Goal: Information Seeking & Learning: Learn about a topic

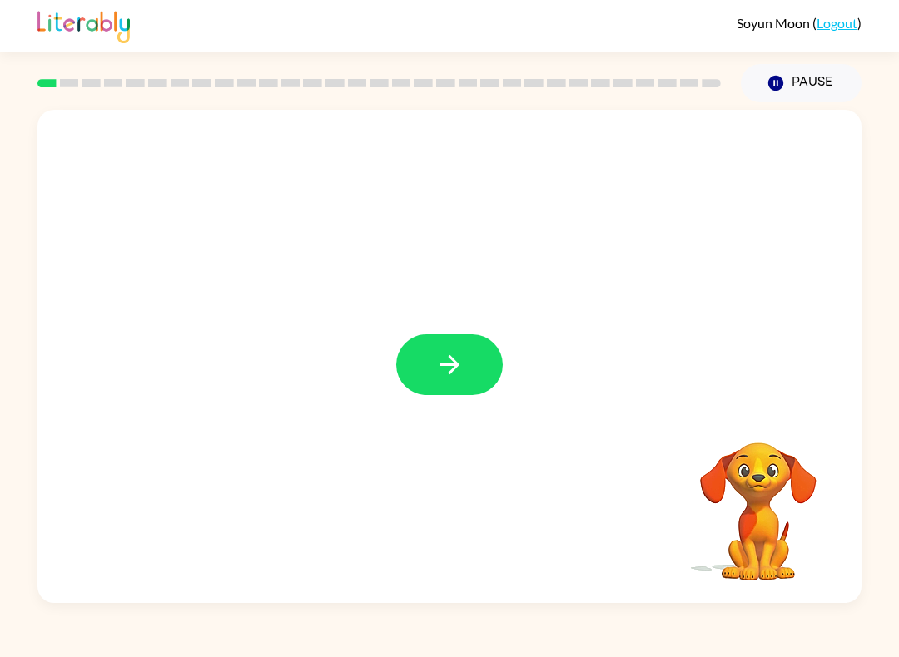
click at [435, 374] on icon "button" at bounding box center [449, 364] width 29 height 29
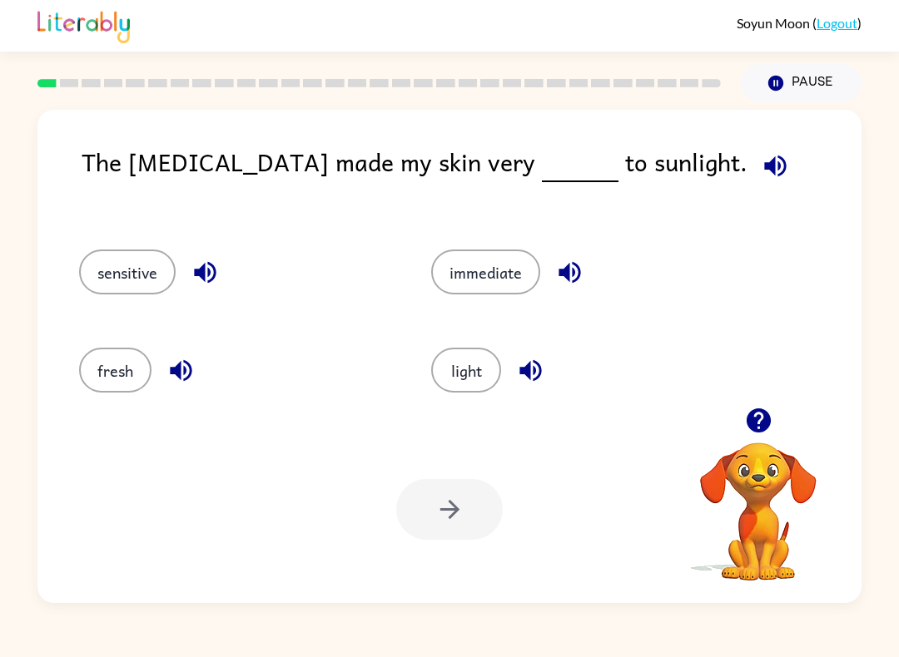
click at [757, 425] on icon "button" at bounding box center [757, 421] width 24 height 24
click at [740, 419] on button "button" at bounding box center [758, 420] width 42 height 42
click at [537, 268] on button "immediate" at bounding box center [485, 272] width 109 height 45
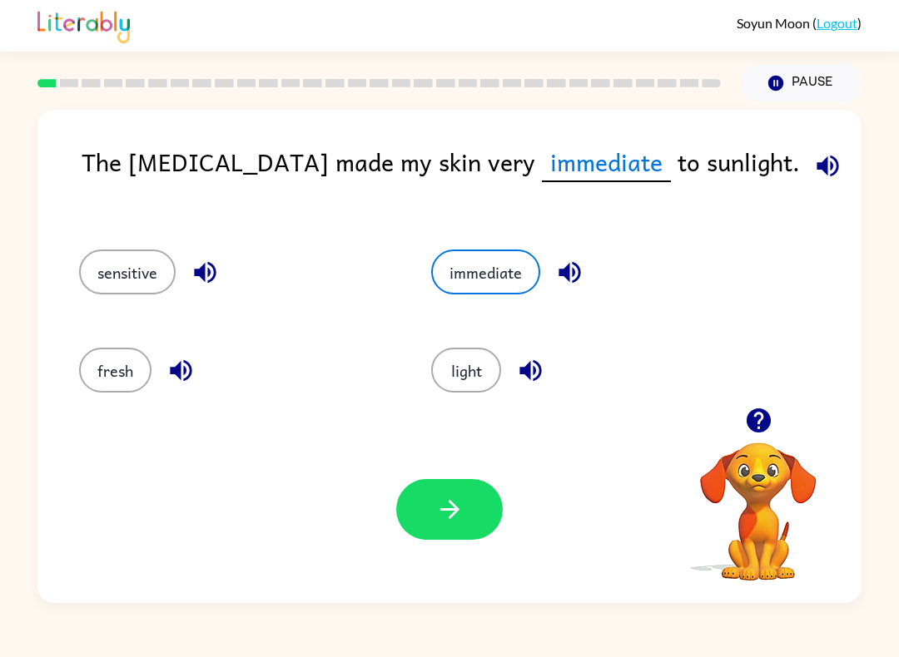
click at [113, 272] on button "sensitive" at bounding box center [127, 272] width 97 height 45
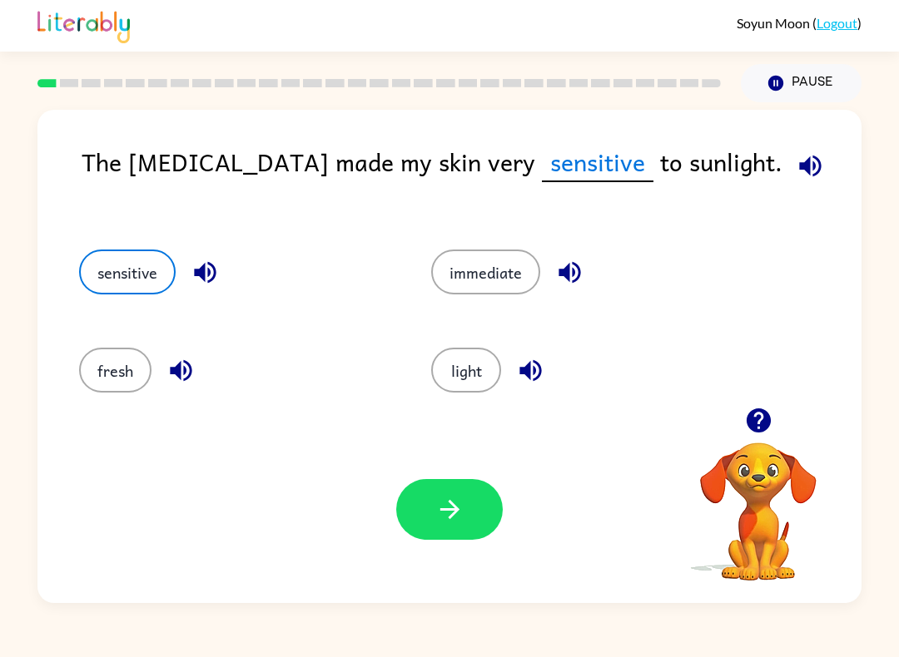
click at [549, 281] on button "button" at bounding box center [569, 272] width 42 height 42
click at [508, 253] on button "immediate" at bounding box center [485, 272] width 109 height 45
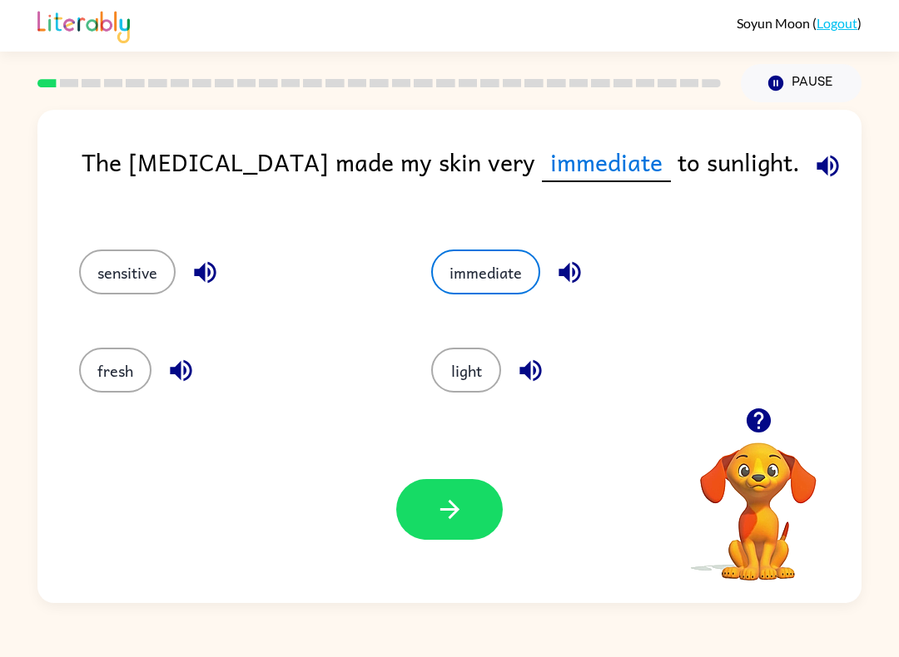
click at [134, 294] on button "sensitive" at bounding box center [127, 272] width 97 height 45
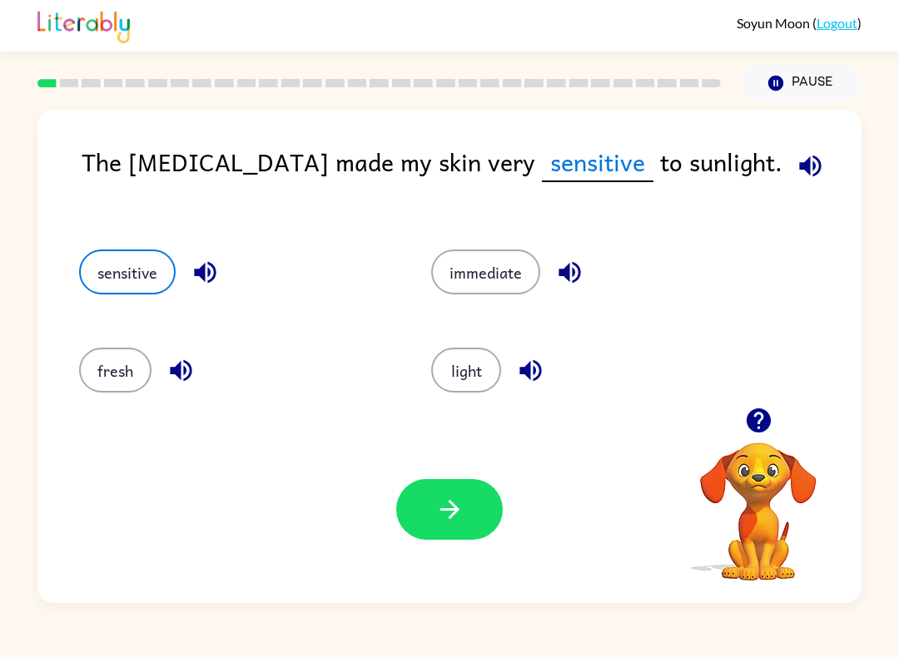
click at [188, 293] on div "sensitive" at bounding box center [236, 272] width 314 height 45
click at [215, 265] on icon "button" at bounding box center [205, 272] width 29 height 29
click at [432, 557] on div "Your browser must support playing .mp4 files to use Literably. Please try using…" at bounding box center [449, 509] width 824 height 187
click at [795, 164] on icon "button" at bounding box center [809, 165] width 29 height 29
click at [476, 269] on button "immediate" at bounding box center [485, 272] width 109 height 45
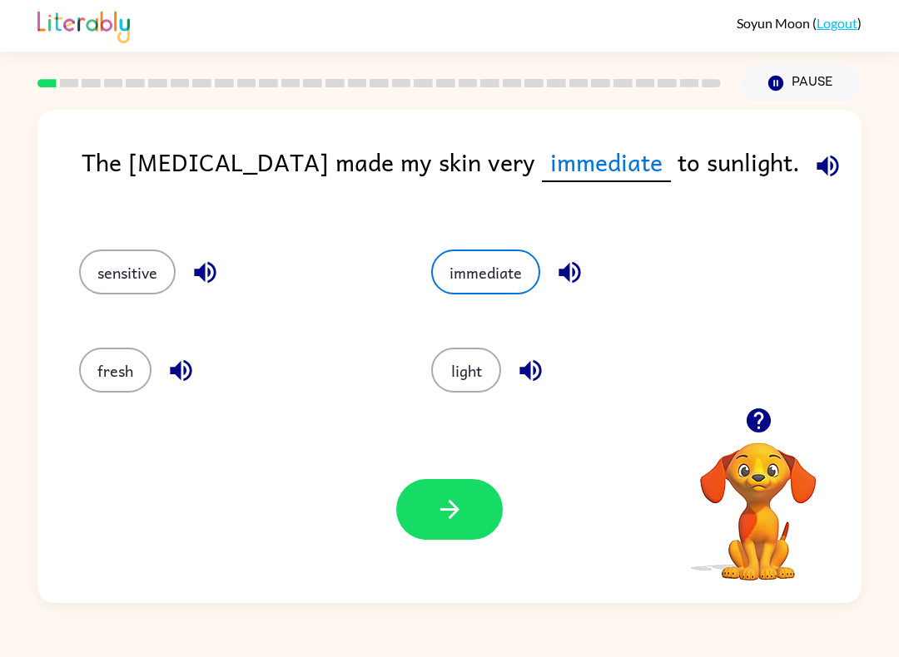
click at [134, 269] on button "sensitive" at bounding box center [127, 272] width 97 height 45
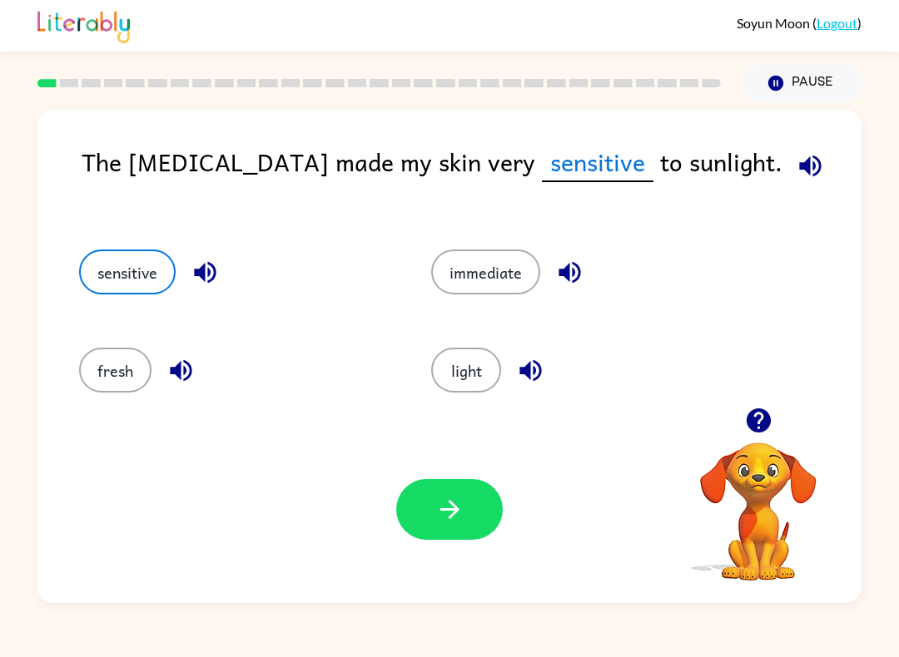
click at [484, 282] on button "immediate" at bounding box center [485, 272] width 109 height 45
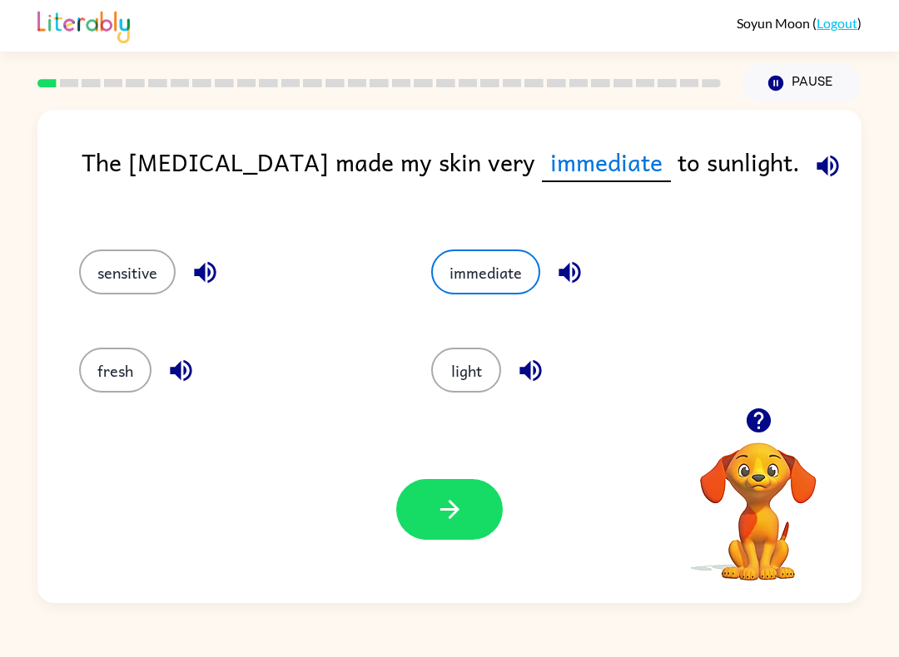
click at [467, 376] on button "light" at bounding box center [466, 370] width 70 height 45
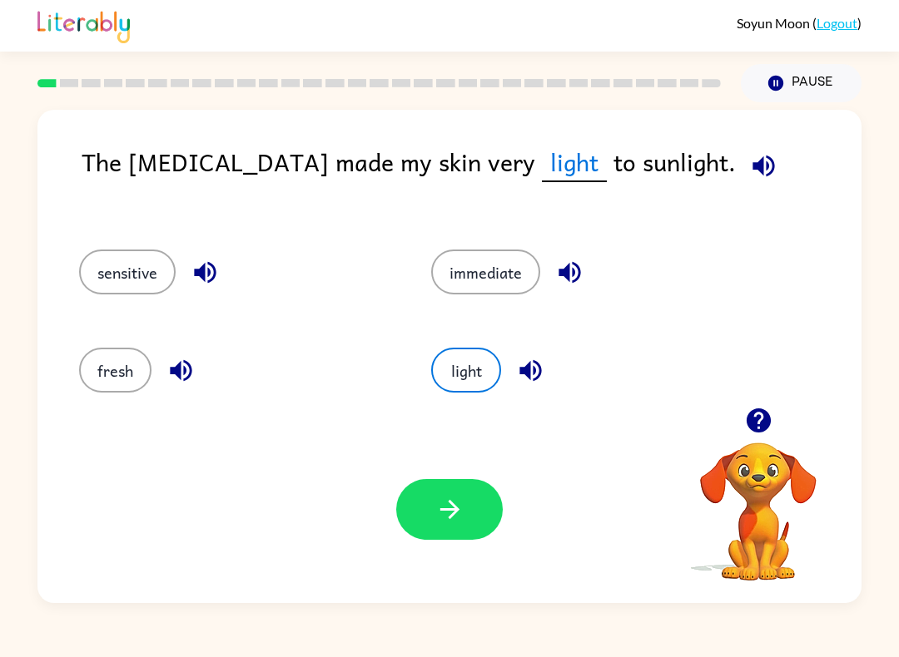
click at [456, 518] on icon "button" at bounding box center [449, 509] width 29 height 29
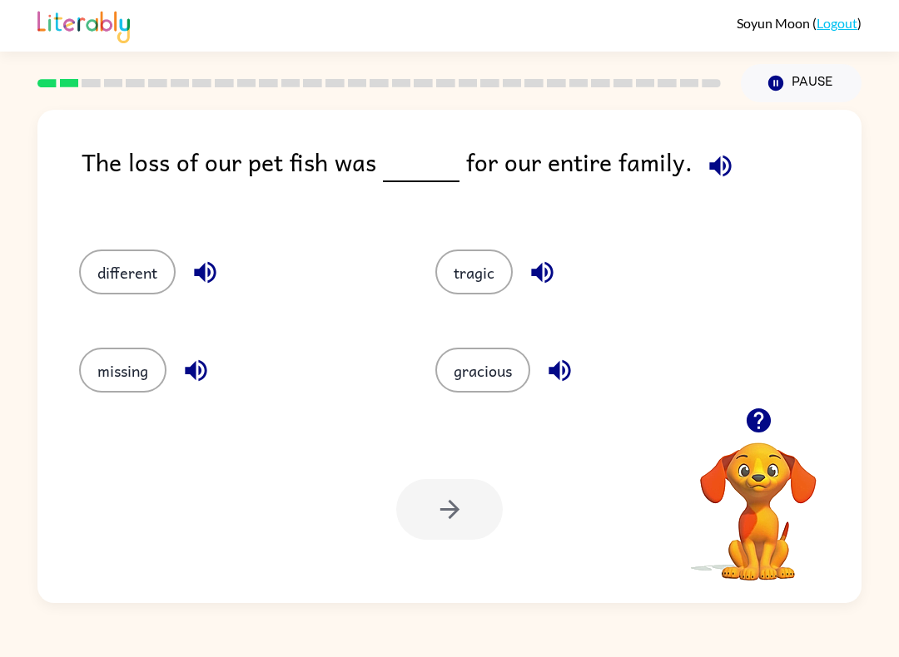
click at [719, 155] on icon "button" at bounding box center [720, 165] width 29 height 29
click at [706, 168] on icon "button" at bounding box center [720, 165] width 29 height 29
click at [729, 141] on div "The loss of our pet fish was for our entire family. different tragic missing gr…" at bounding box center [449, 356] width 824 height 493
click at [728, 141] on div "The loss of our pet fish was for our entire family. different tragic missing gr…" at bounding box center [449, 356] width 824 height 493
click at [710, 169] on icon "button" at bounding box center [720, 166] width 22 height 22
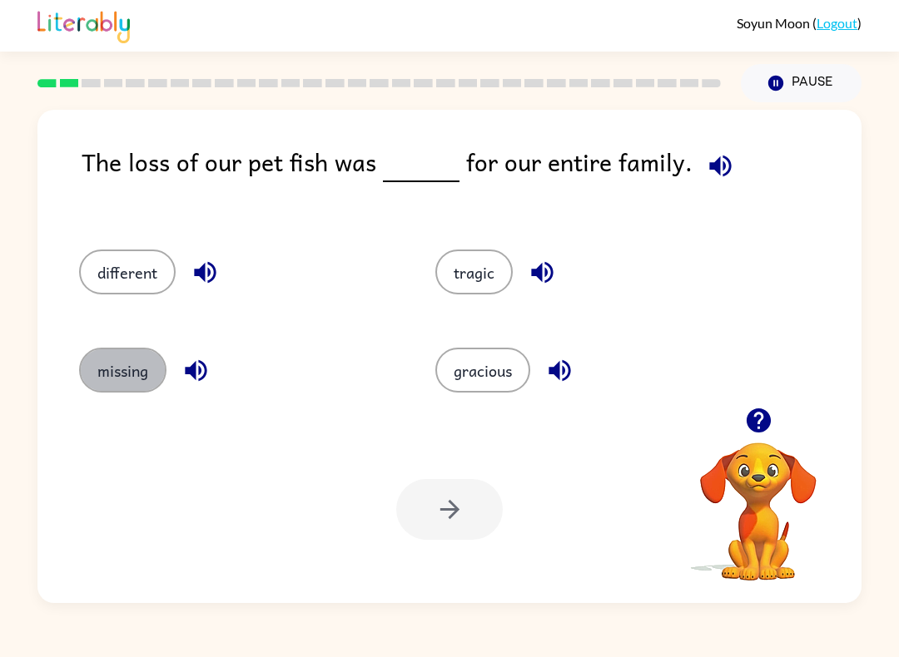
click at [125, 365] on button "missing" at bounding box center [122, 370] width 87 height 45
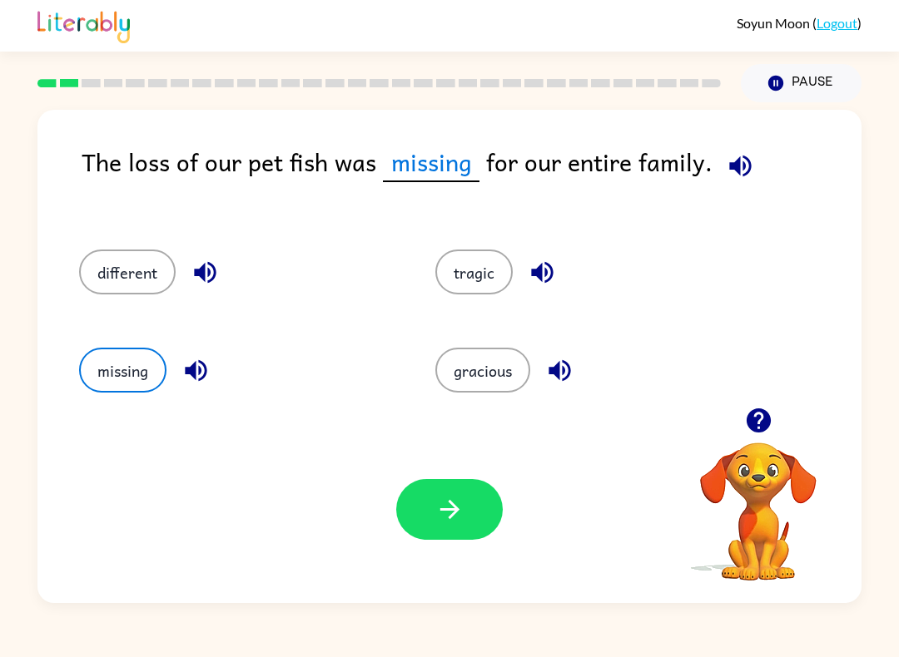
click at [456, 501] on icon "button" at bounding box center [449, 509] width 29 height 29
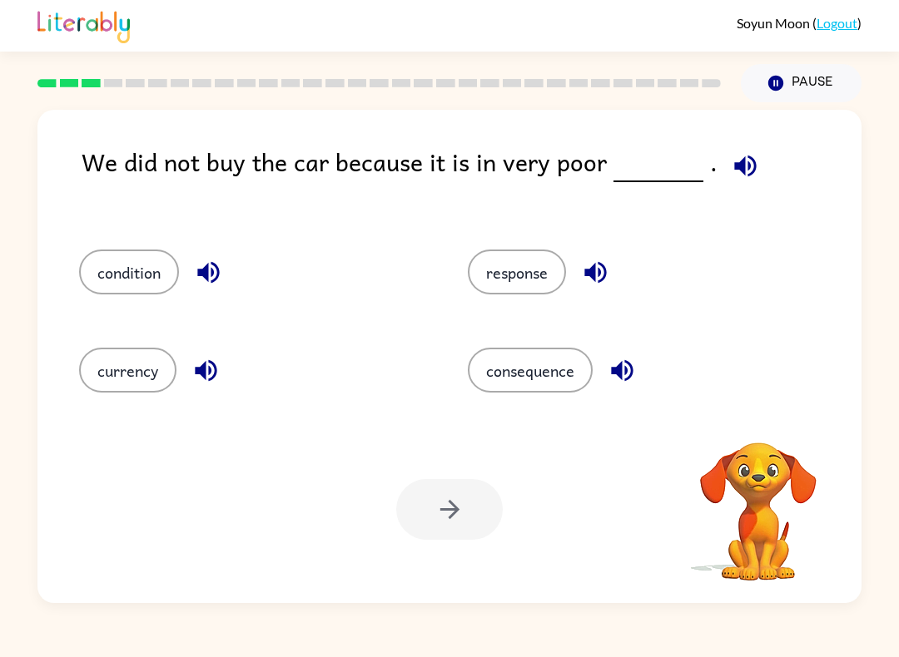
click at [732, 176] on icon "button" at bounding box center [744, 165] width 29 height 29
click at [102, 265] on button "condition" at bounding box center [129, 272] width 100 height 45
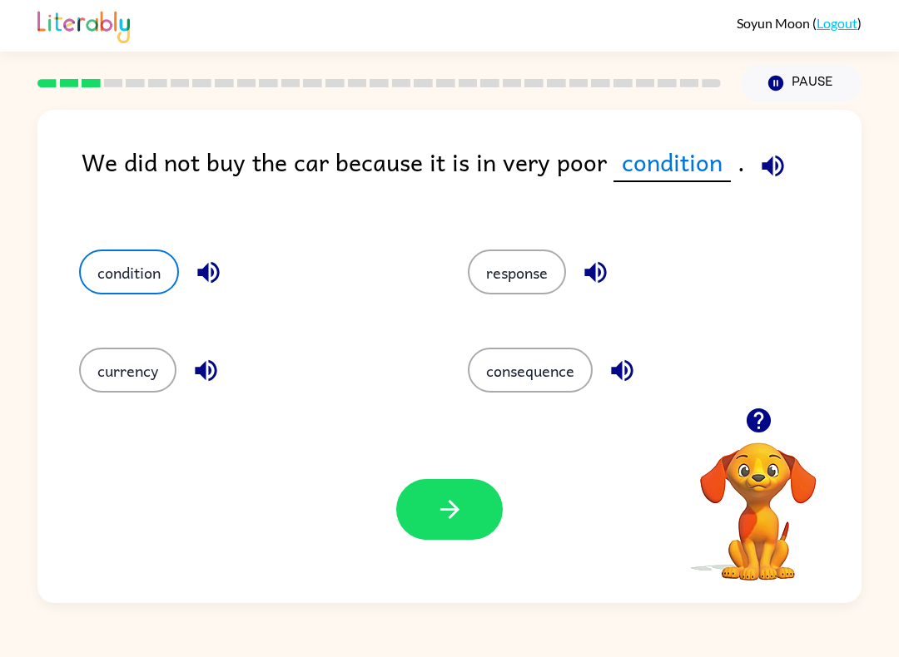
click at [466, 511] on button "button" at bounding box center [449, 509] width 106 height 61
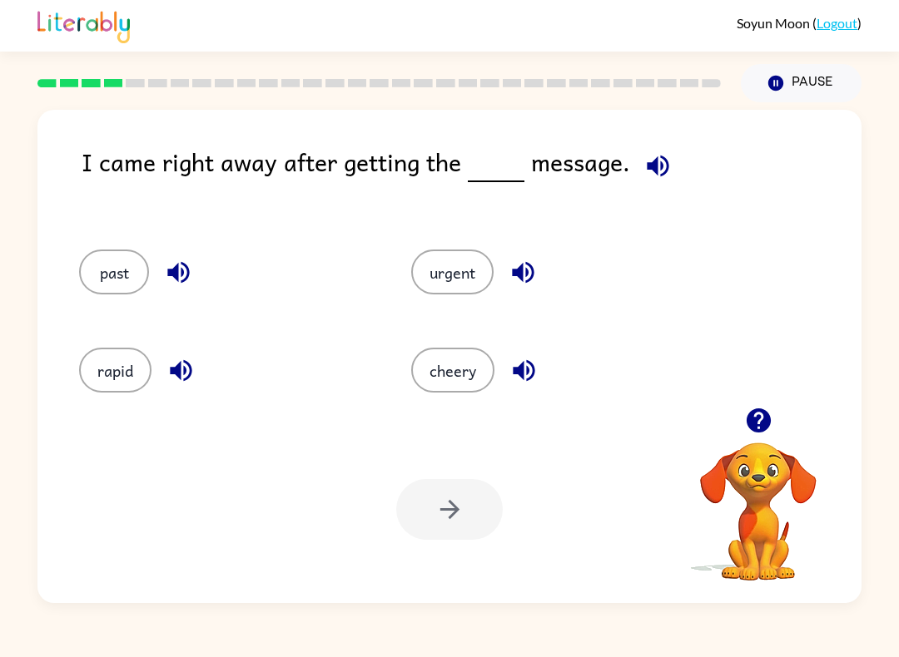
click at [671, 156] on button "button" at bounding box center [657, 166] width 42 height 42
click at [106, 269] on button "past" at bounding box center [114, 272] width 70 height 45
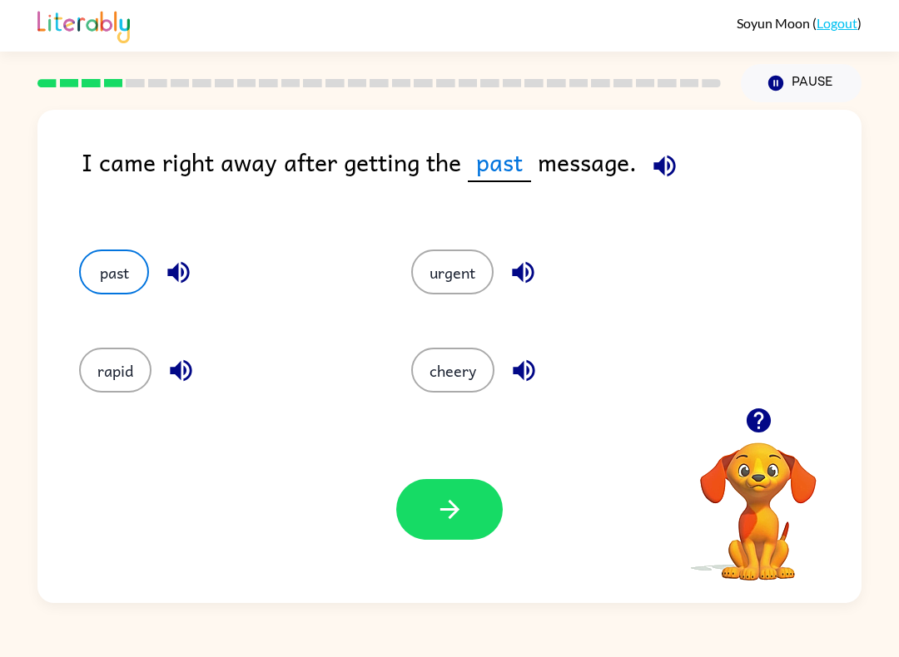
click at [458, 502] on icon "button" at bounding box center [449, 509] width 29 height 29
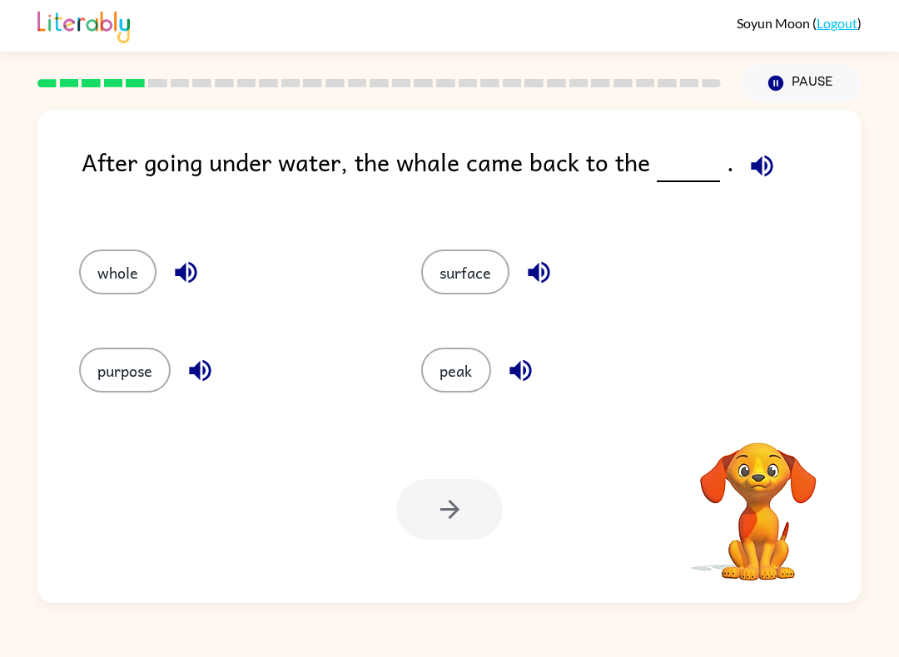
click at [758, 167] on icon "button" at bounding box center [761, 165] width 29 height 29
click at [88, 271] on button "whole" at bounding box center [117, 272] width 77 height 45
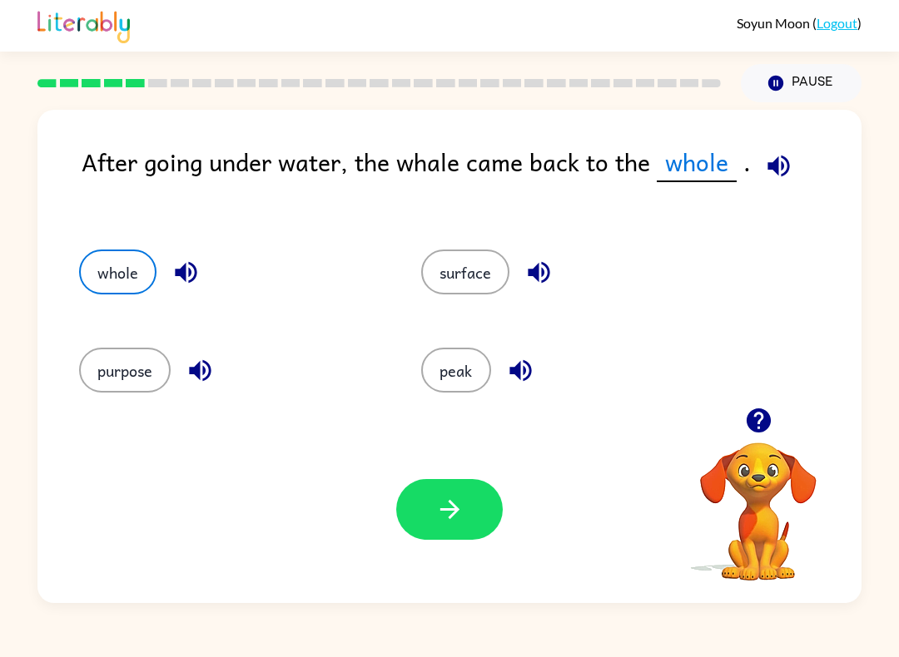
click at [462, 513] on icon "button" at bounding box center [449, 509] width 29 height 29
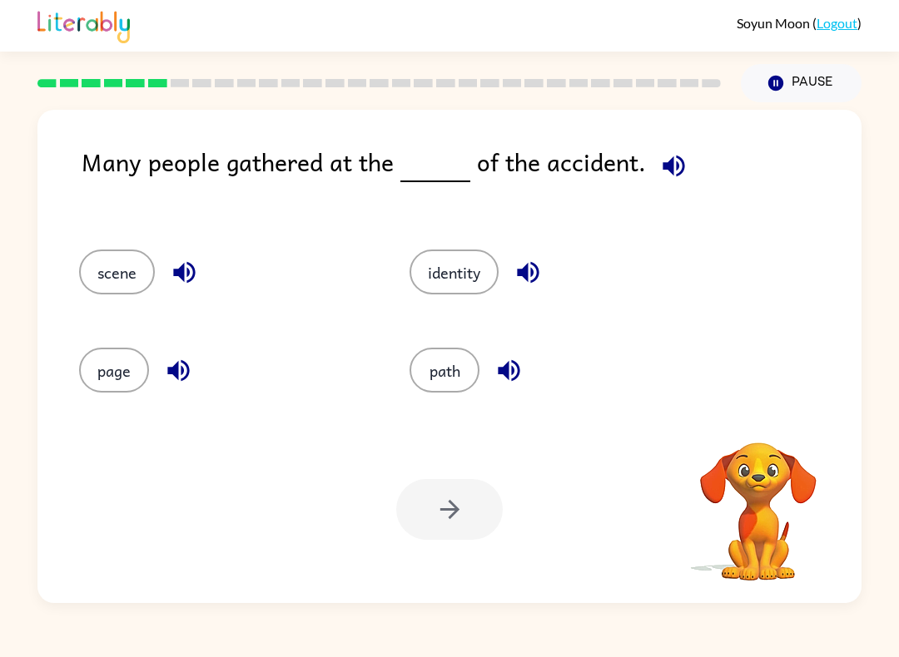
click at [667, 152] on icon "button" at bounding box center [673, 165] width 29 height 29
click at [646, 152] on span at bounding box center [670, 161] width 49 height 37
click at [679, 173] on icon "button" at bounding box center [673, 165] width 29 height 29
click at [92, 276] on button "scene" at bounding box center [117, 272] width 76 height 45
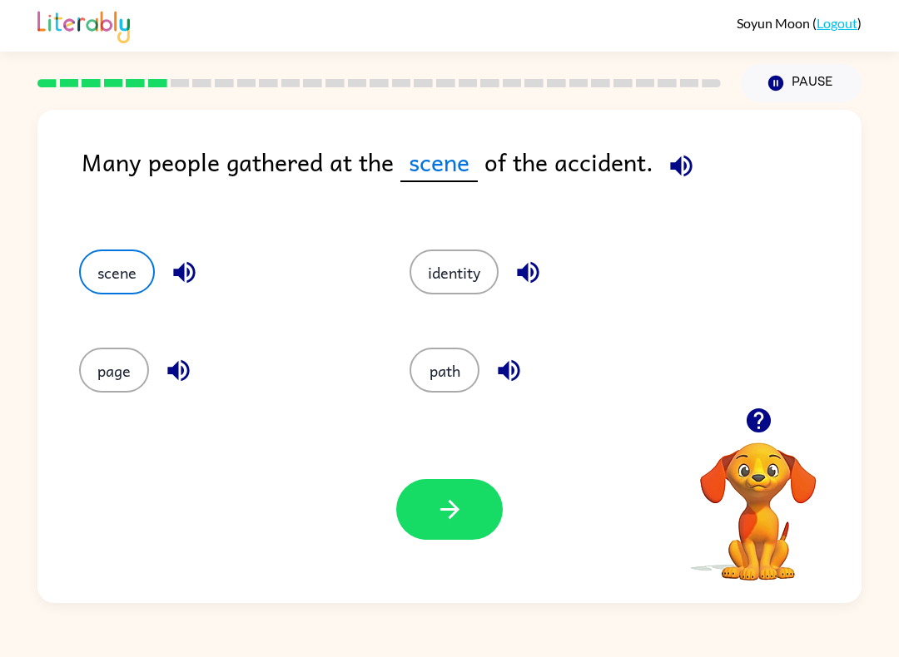
click at [458, 528] on button "button" at bounding box center [449, 509] width 106 height 61
click at [458, 528] on div at bounding box center [449, 509] width 106 height 61
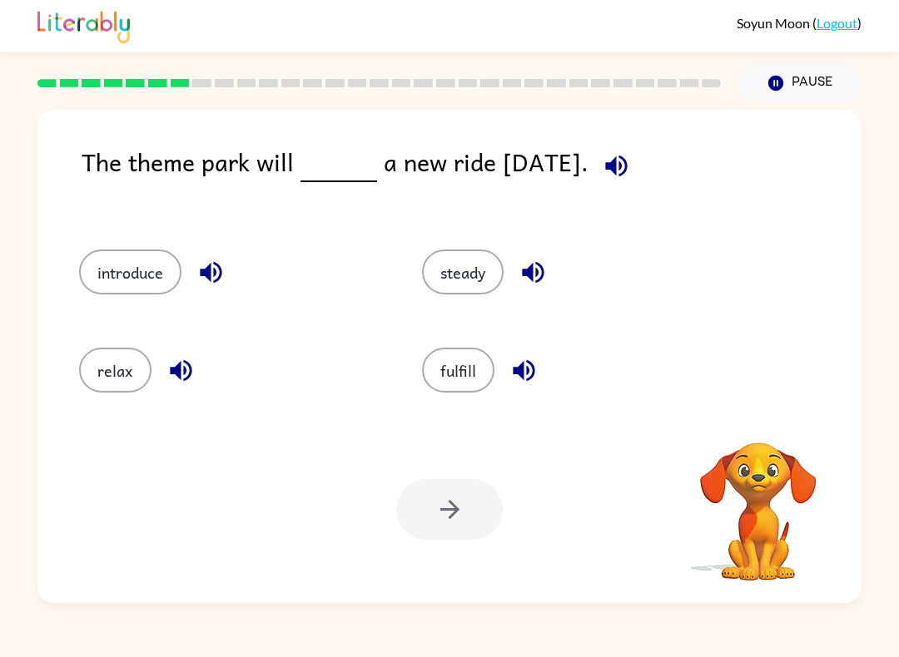
click at [79, 347] on div "relax" at bounding box center [218, 365] width 343 height 98
click at [121, 374] on button "relax" at bounding box center [115, 370] width 72 height 45
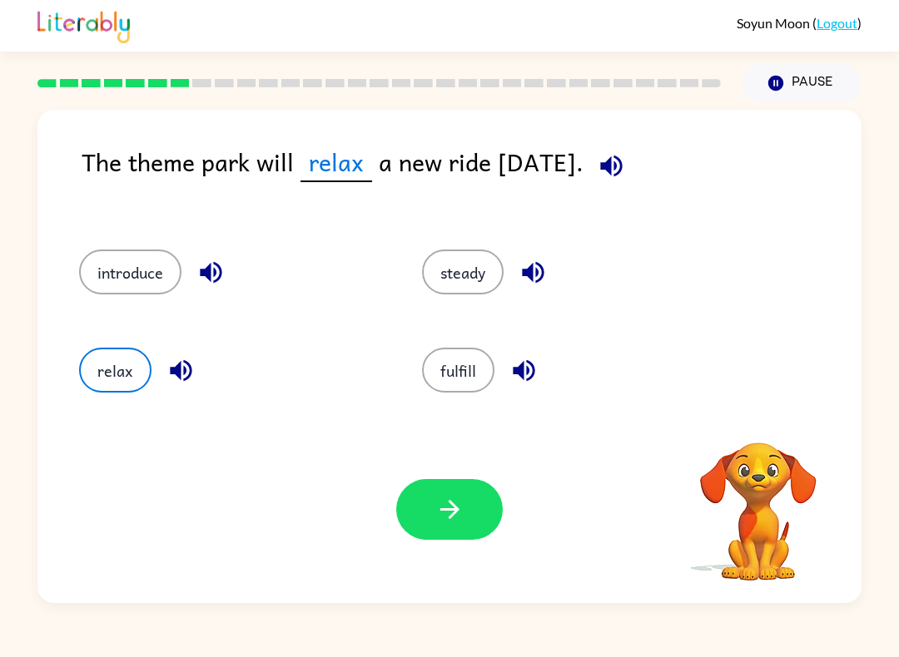
click at [122, 364] on button "relax" at bounding box center [115, 370] width 72 height 45
click at [123, 279] on button "introduce" at bounding box center [130, 272] width 102 height 45
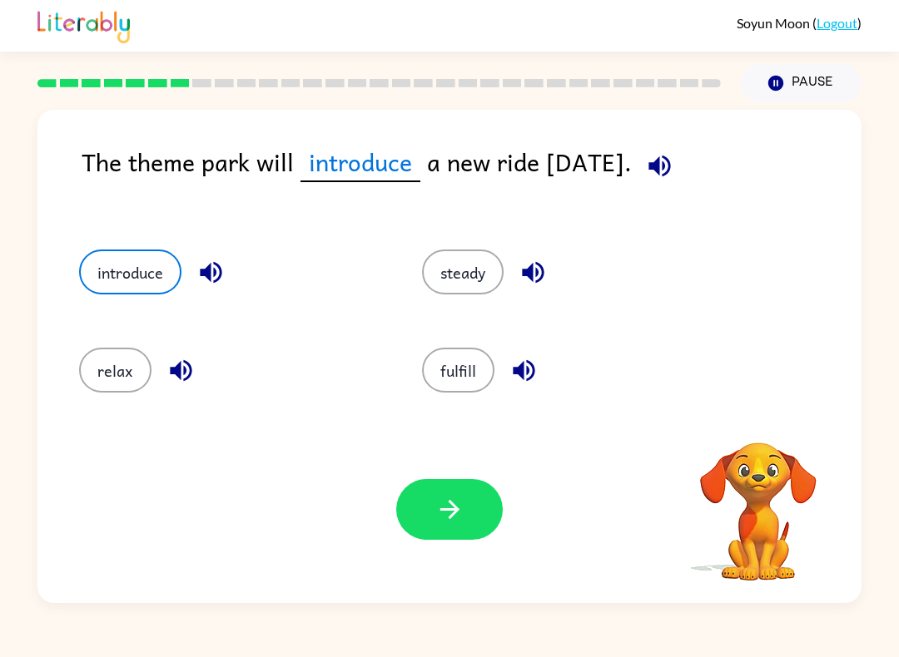
click at [133, 376] on button "relax" at bounding box center [115, 370] width 72 height 45
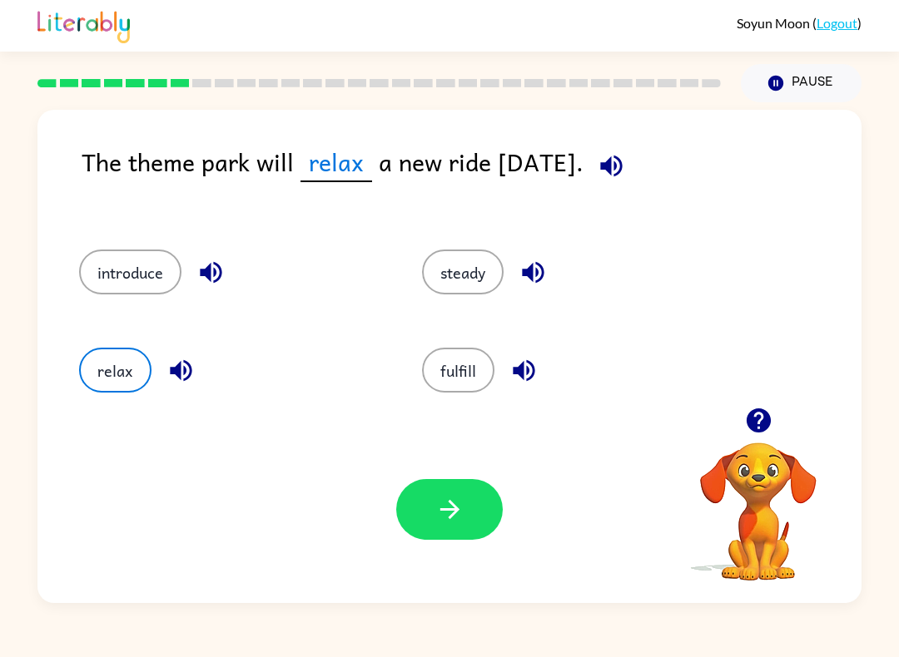
click at [632, 170] on button "button" at bounding box center [611, 166] width 42 height 42
click at [104, 270] on button "introduce" at bounding box center [130, 272] width 102 height 45
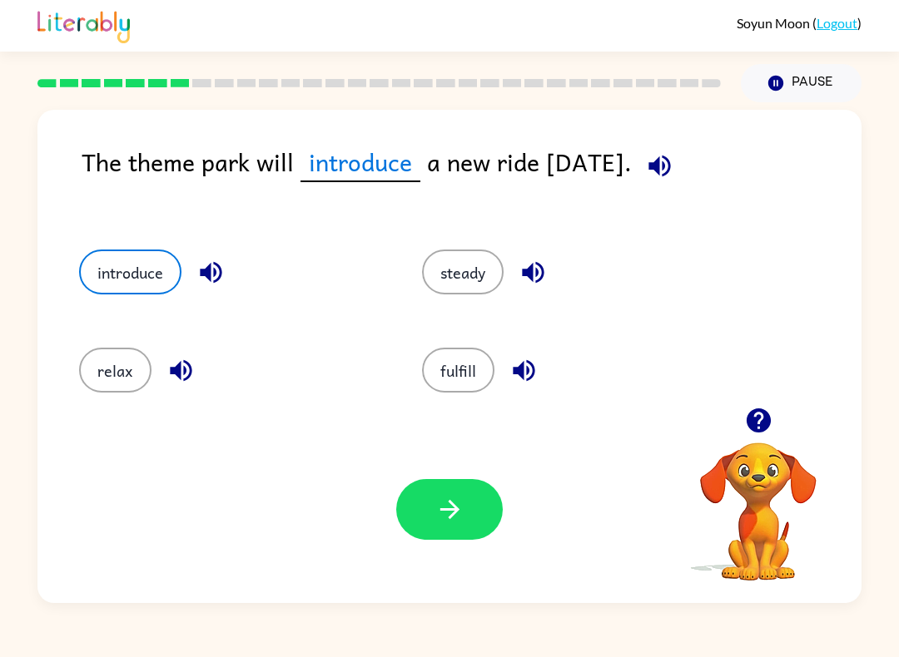
click at [468, 385] on button "fulfill" at bounding box center [458, 370] width 72 height 45
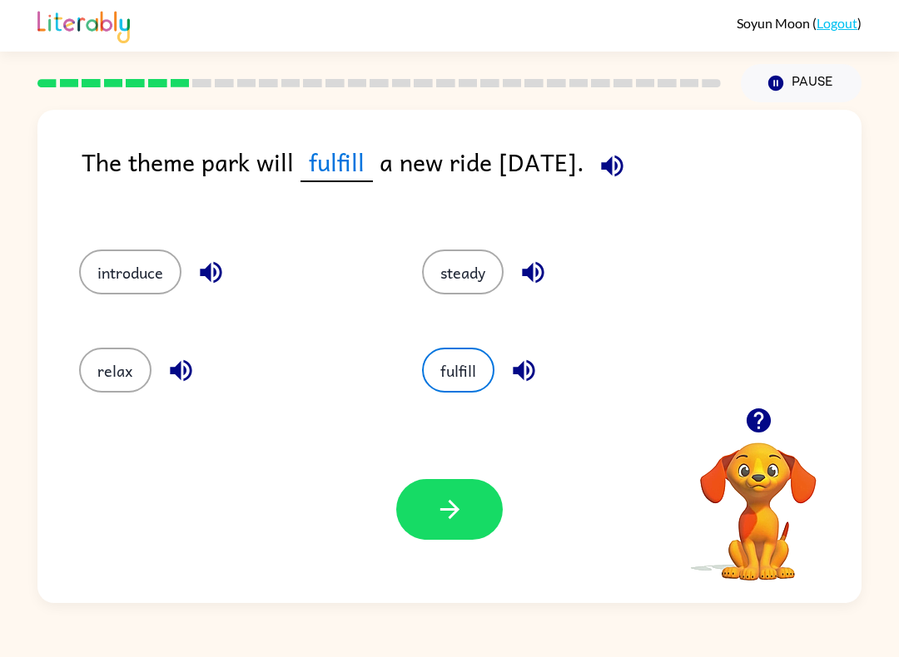
click at [103, 280] on button "introduce" at bounding box center [130, 272] width 102 height 45
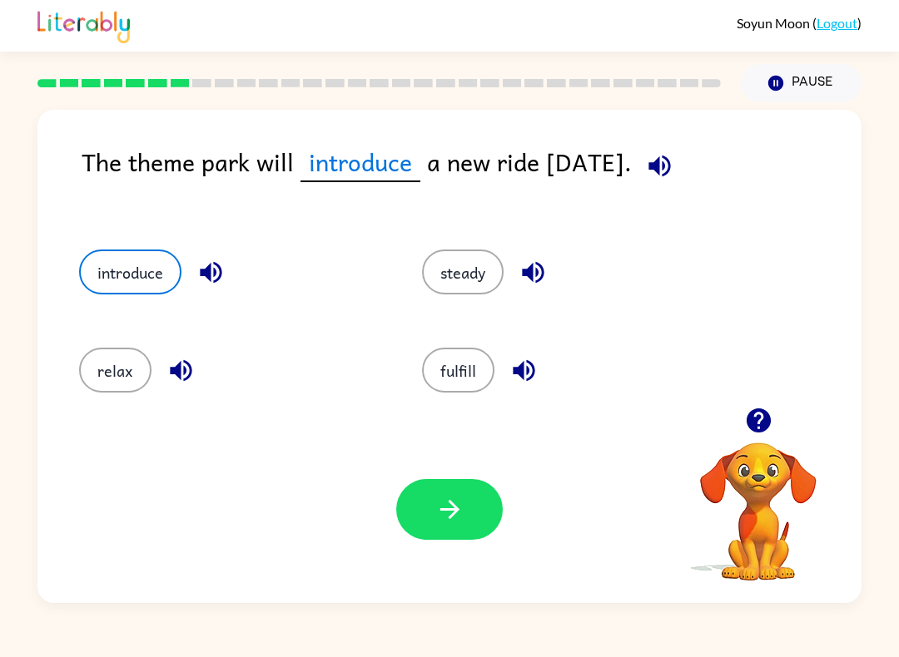
click at [473, 509] on button "button" at bounding box center [449, 509] width 106 height 61
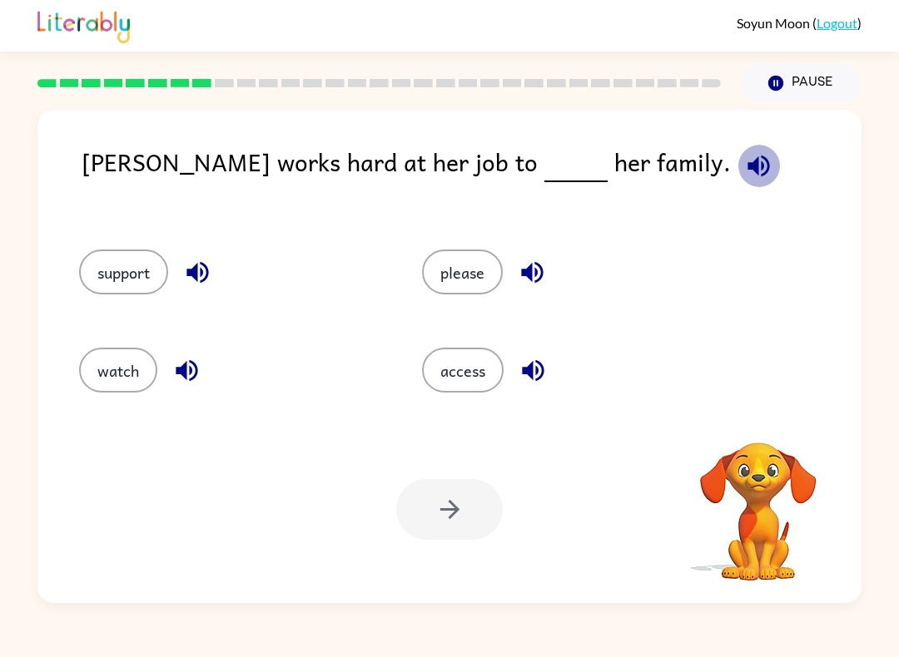
click at [747, 173] on icon "button" at bounding box center [758, 166] width 22 height 22
click at [122, 378] on button "watch" at bounding box center [118, 370] width 78 height 45
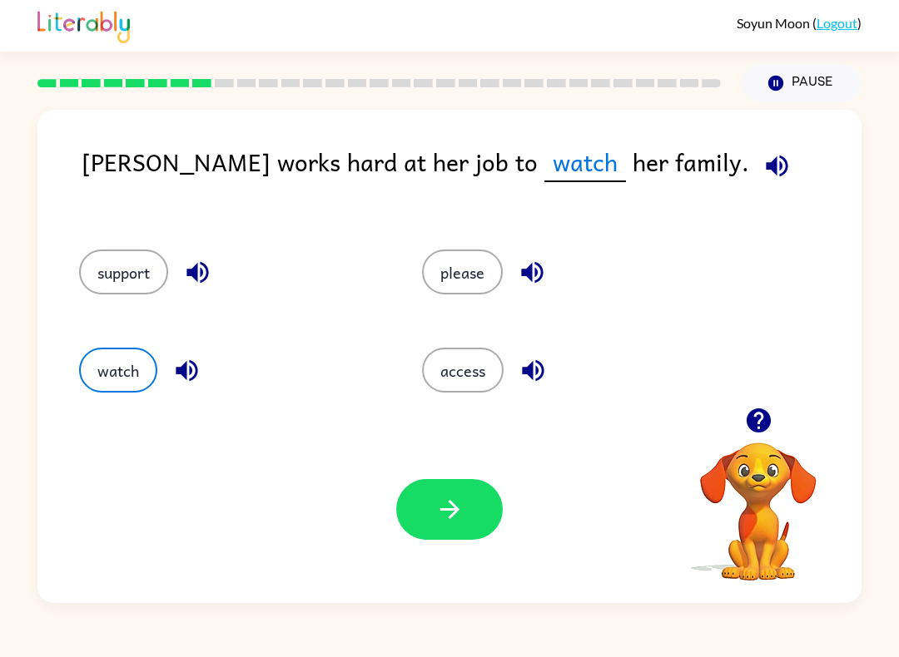
click at [464, 518] on button "button" at bounding box center [449, 509] width 106 height 61
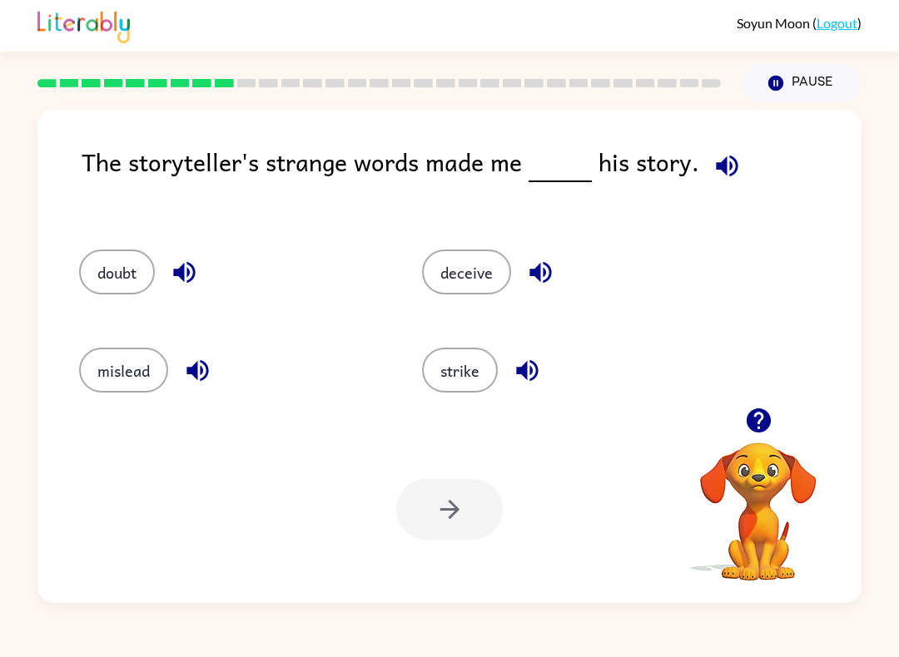
click at [99, 274] on button "doubt" at bounding box center [117, 272] width 76 height 45
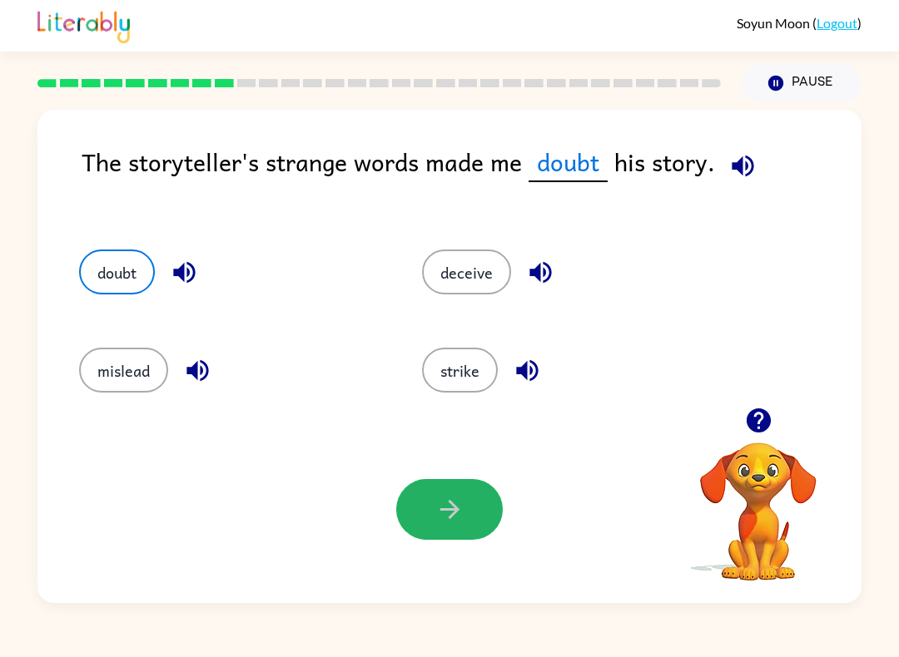
click at [443, 496] on icon "button" at bounding box center [449, 509] width 29 height 29
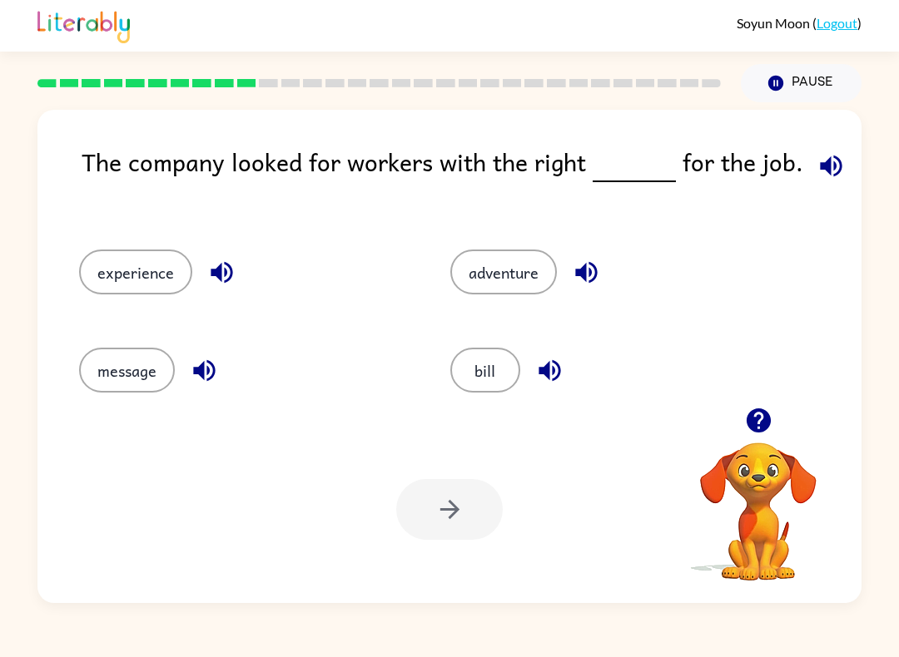
click at [112, 269] on button "experience" at bounding box center [135, 272] width 113 height 45
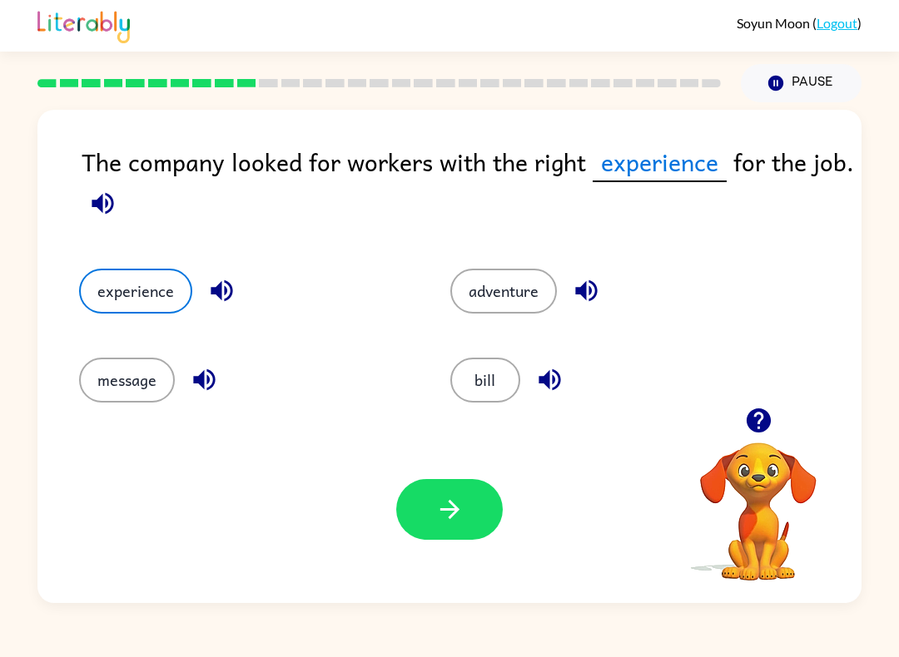
click at [439, 518] on icon "button" at bounding box center [449, 509] width 29 height 29
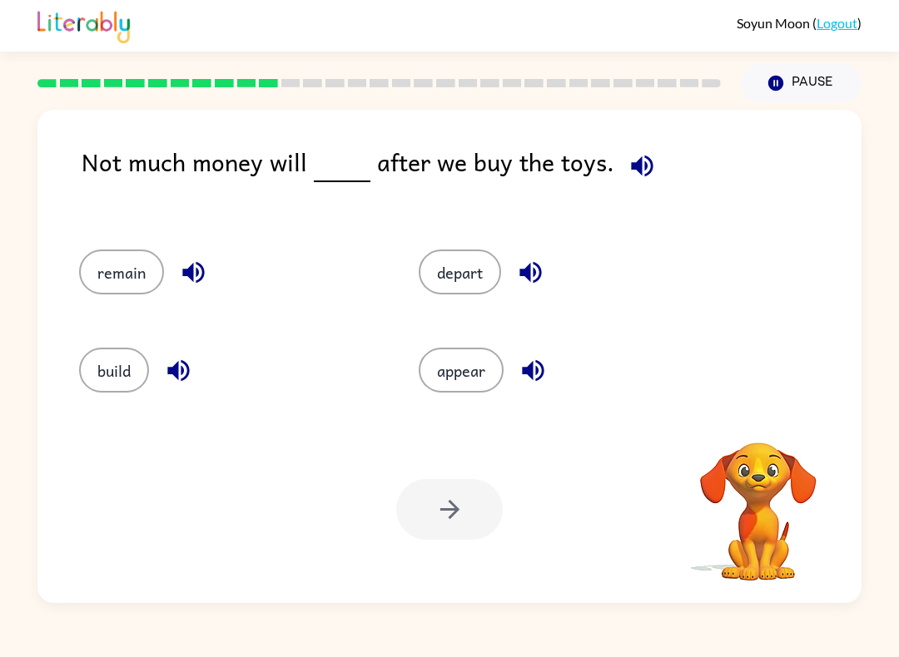
click at [630, 141] on div "Not much money will after we buy the toys. remain depart build appear Your brow…" at bounding box center [449, 356] width 824 height 493
click at [627, 173] on icon "button" at bounding box center [641, 165] width 29 height 29
click at [645, 170] on icon "button" at bounding box center [642, 166] width 22 height 22
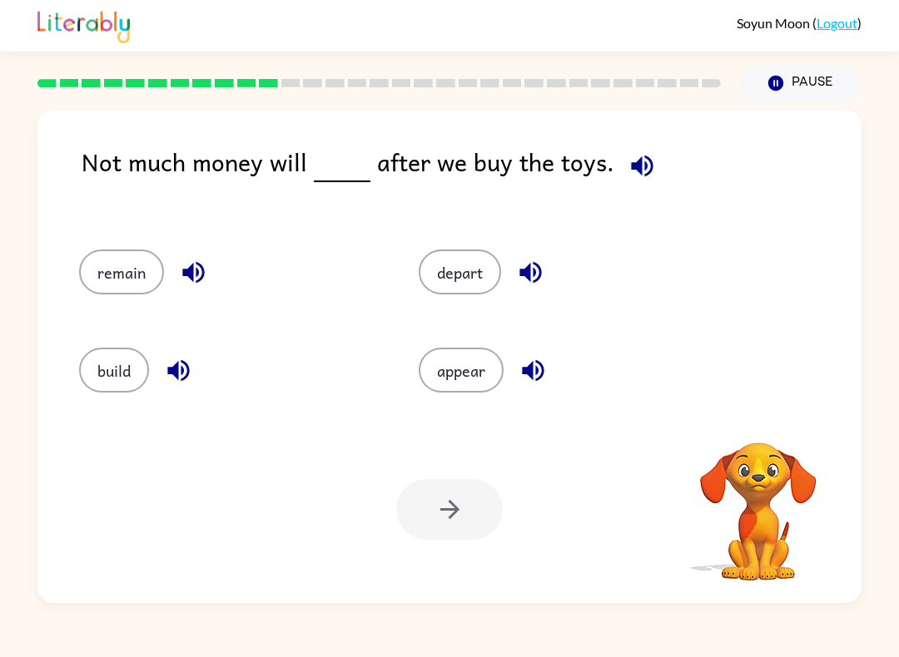
click at [650, 164] on button "button" at bounding box center [642, 166] width 42 height 42
click at [650, 163] on button "button" at bounding box center [642, 166] width 42 height 42
click at [639, 166] on icon "button" at bounding box center [642, 166] width 22 height 22
click at [635, 155] on icon "button" at bounding box center [641, 165] width 29 height 29
click at [634, 154] on icon "button" at bounding box center [641, 165] width 29 height 29
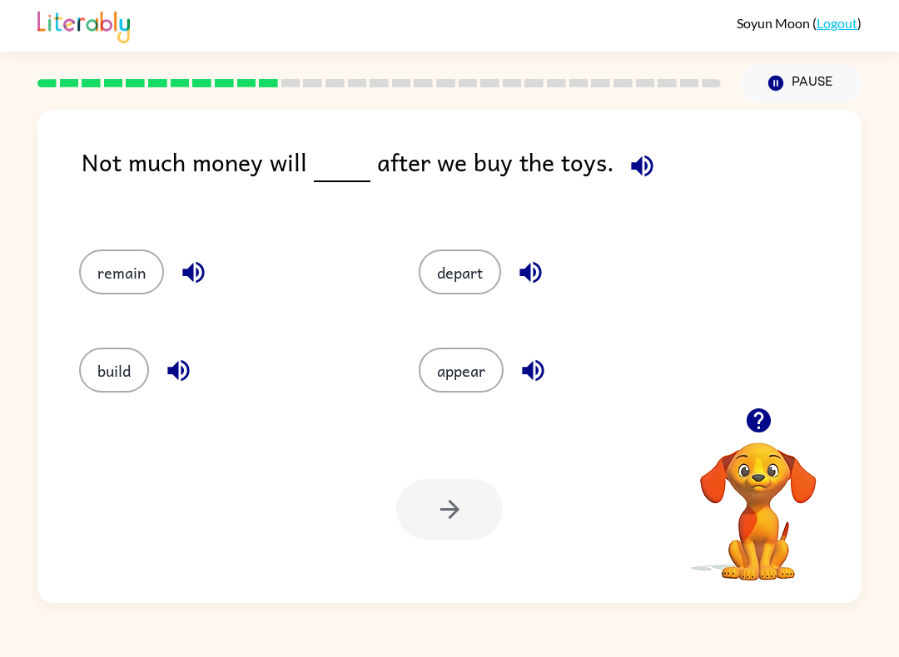
click at [622, 151] on button "button" at bounding box center [642, 166] width 42 height 42
click at [621, 151] on button "button" at bounding box center [642, 166] width 42 height 42
click at [106, 372] on button "build" at bounding box center [114, 370] width 70 height 45
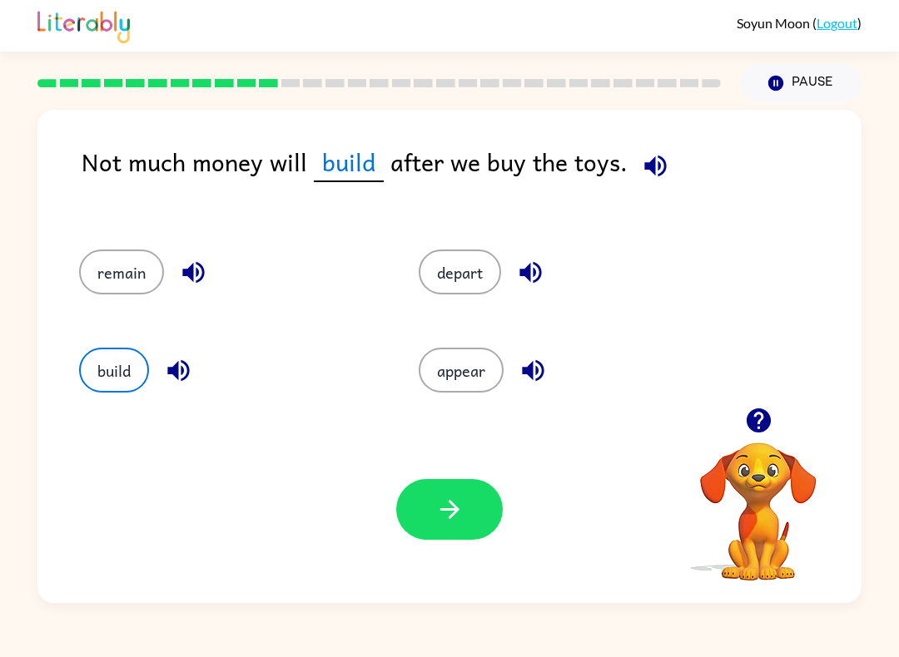
click at [105, 365] on button "build" at bounding box center [114, 370] width 70 height 45
click at [466, 502] on button "button" at bounding box center [449, 509] width 106 height 61
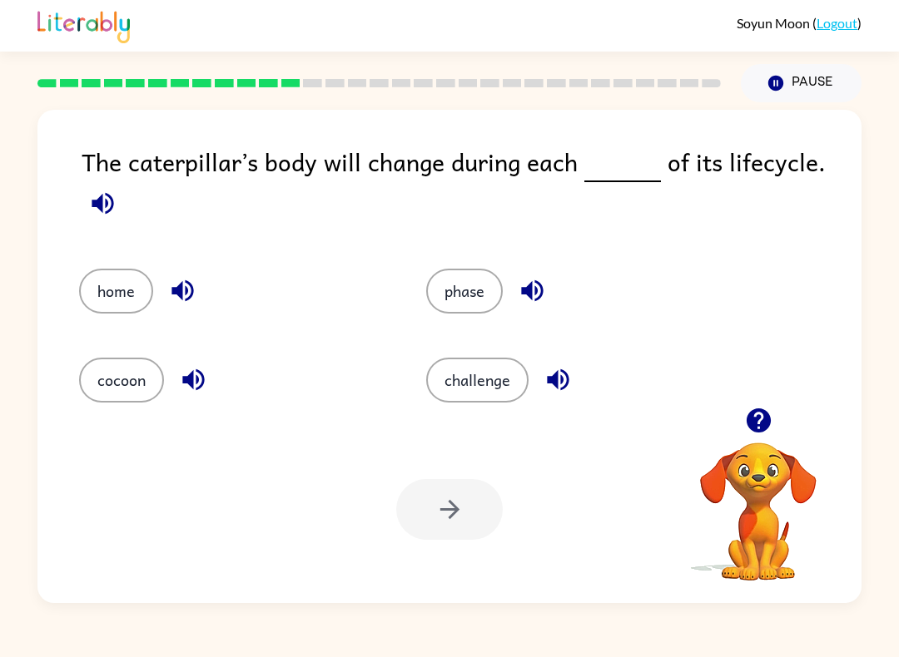
click at [100, 196] on icon "button" at bounding box center [102, 203] width 29 height 29
click at [494, 391] on button "challenge" at bounding box center [477, 380] width 102 height 45
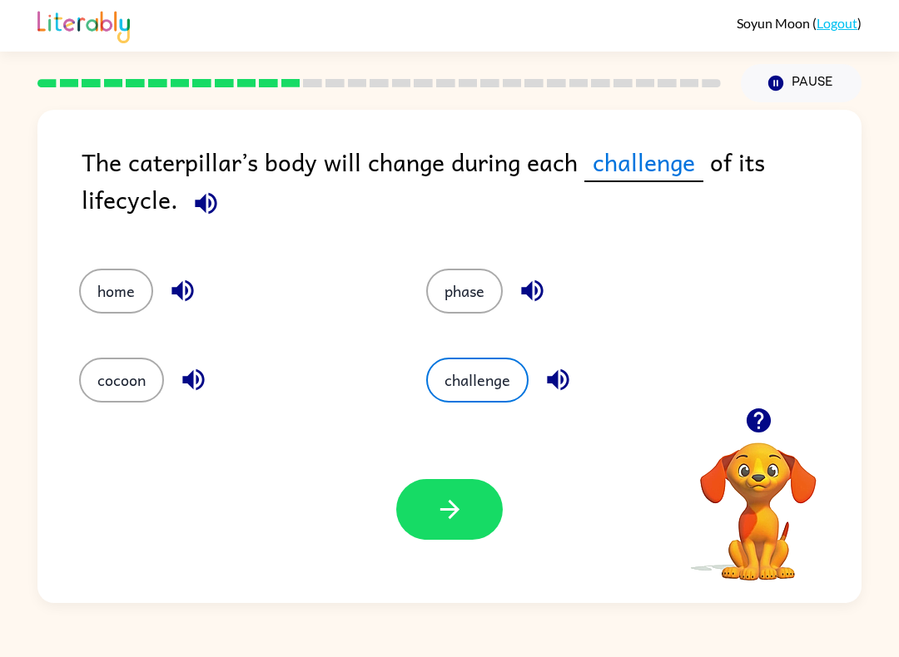
click at [469, 505] on button "button" at bounding box center [449, 509] width 106 height 61
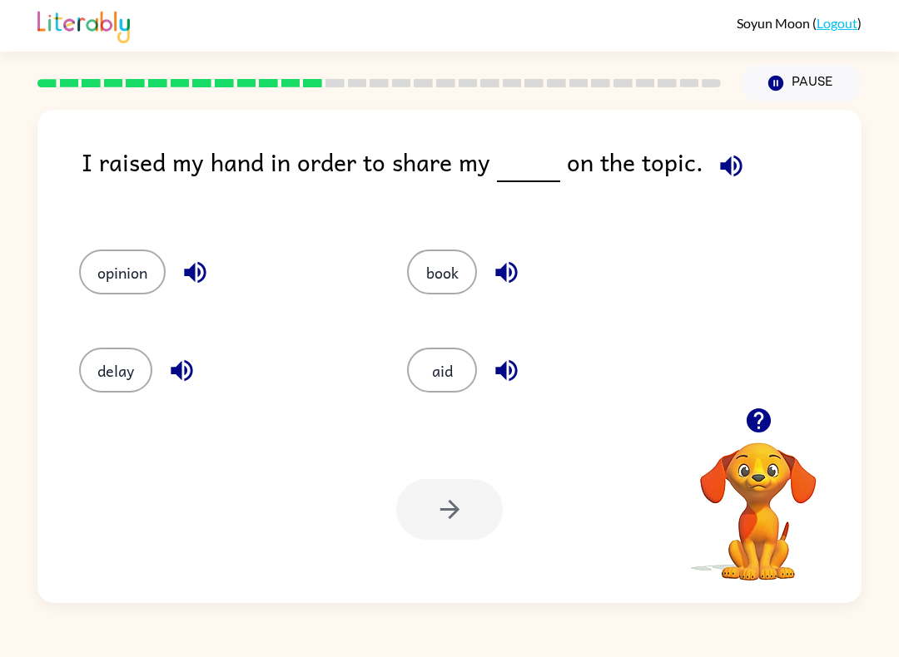
click at [196, 145] on div "I raised my hand in order to share my on the topic." at bounding box center [472, 179] width 780 height 73
click at [725, 152] on icon "button" at bounding box center [730, 165] width 29 height 29
click at [722, 171] on icon "button" at bounding box center [731, 166] width 22 height 22
click at [725, 178] on icon "button" at bounding box center [730, 165] width 29 height 29
click at [727, 165] on icon "button" at bounding box center [731, 166] width 22 height 22
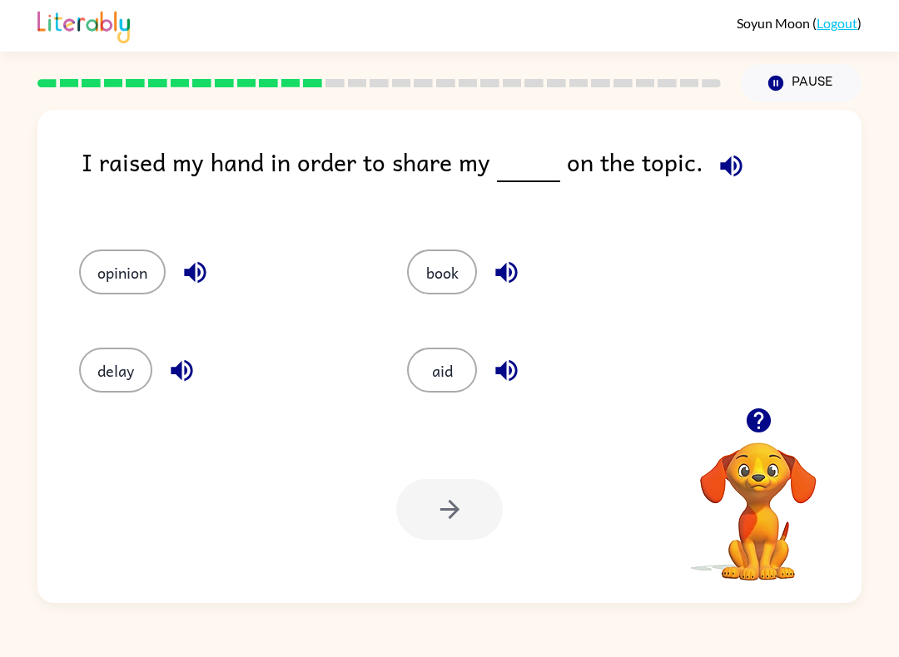
click at [727, 164] on icon "button" at bounding box center [730, 165] width 29 height 29
click at [453, 264] on button "book" at bounding box center [442, 272] width 70 height 45
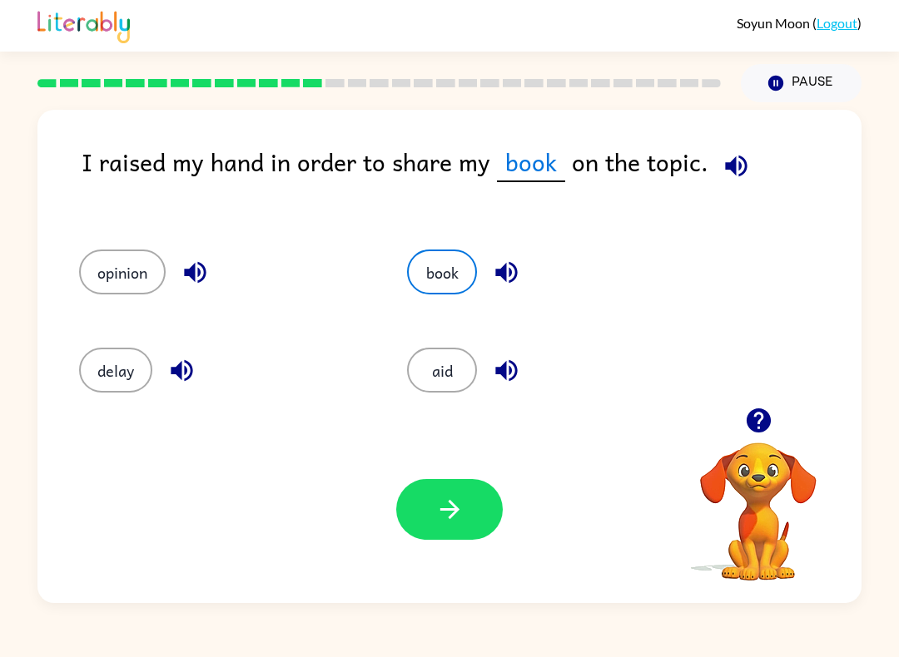
click at [482, 532] on button "button" at bounding box center [449, 509] width 106 height 61
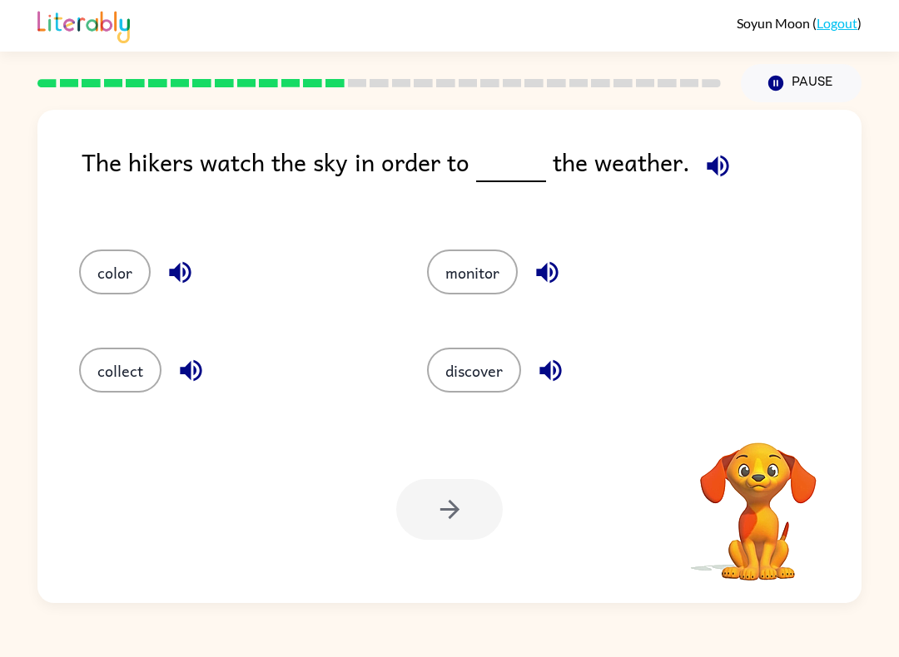
click at [706, 167] on icon "button" at bounding box center [717, 166] width 22 height 22
click at [486, 651] on div "[PERSON_NAME] ( Logout ) Pause Pause The hikers watch the sky in order to the w…" at bounding box center [449, 328] width 899 height 657
click at [721, 156] on icon "button" at bounding box center [717, 165] width 29 height 29
click at [720, 156] on icon "button" at bounding box center [717, 165] width 29 height 29
click at [794, 434] on div at bounding box center [758, 420] width 166 height 42
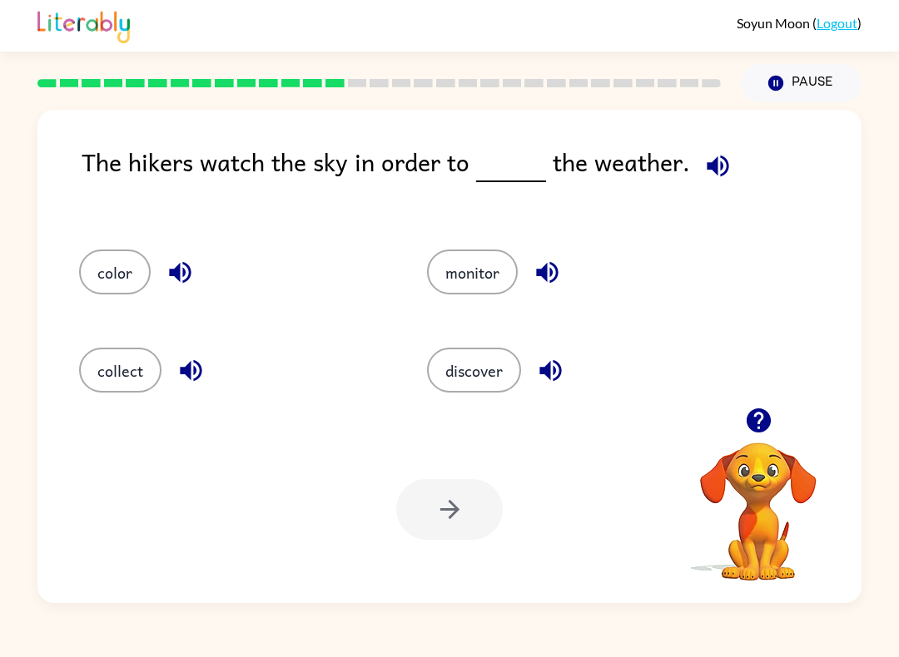
click at [793, 434] on div at bounding box center [758, 420] width 166 height 42
click at [714, 170] on icon "button" at bounding box center [717, 165] width 29 height 29
click at [753, 413] on icon "button" at bounding box center [757, 421] width 24 height 24
click at [711, 156] on icon "button" at bounding box center [717, 165] width 29 height 29
click at [86, 270] on button "color" at bounding box center [115, 272] width 72 height 45
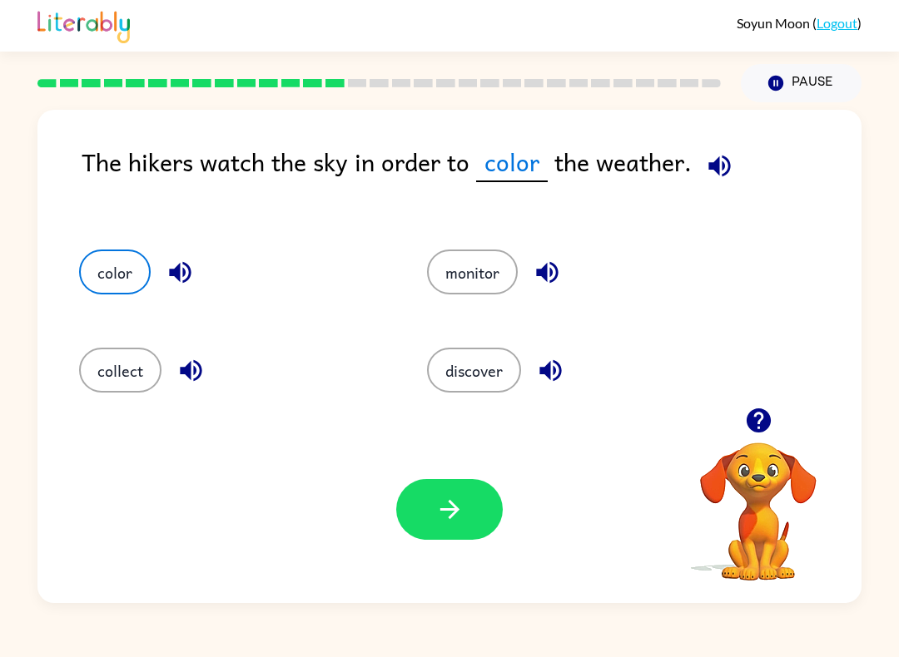
click at [398, 479] on div "Your browser must support playing .mp4 files to use Literably. Please try using…" at bounding box center [449, 509] width 824 height 187
click at [434, 494] on button "button" at bounding box center [449, 509] width 106 height 61
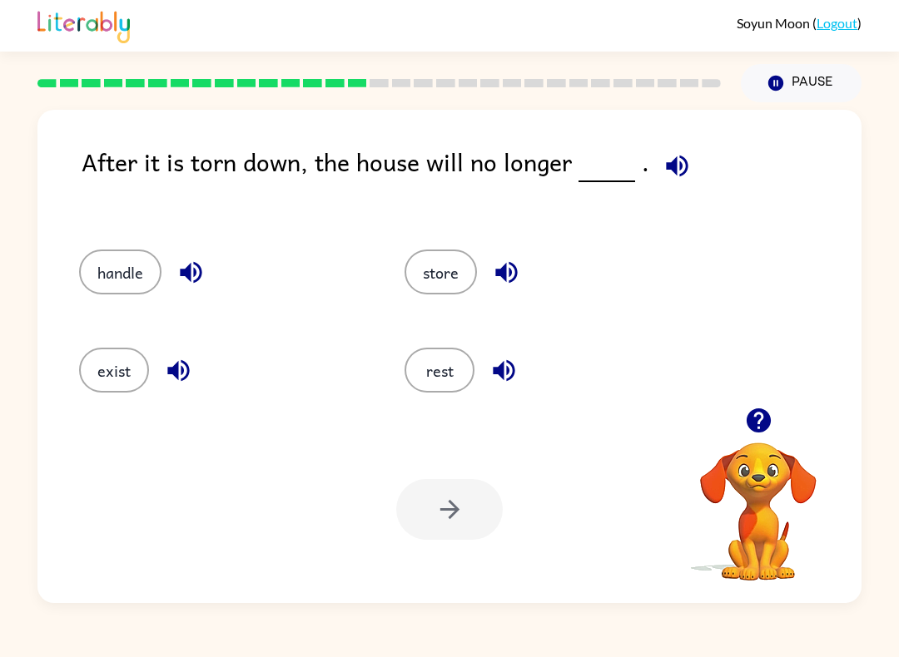
click at [656, 167] on button "button" at bounding box center [677, 166] width 42 height 42
click at [447, 278] on button "store" at bounding box center [440, 272] width 72 height 45
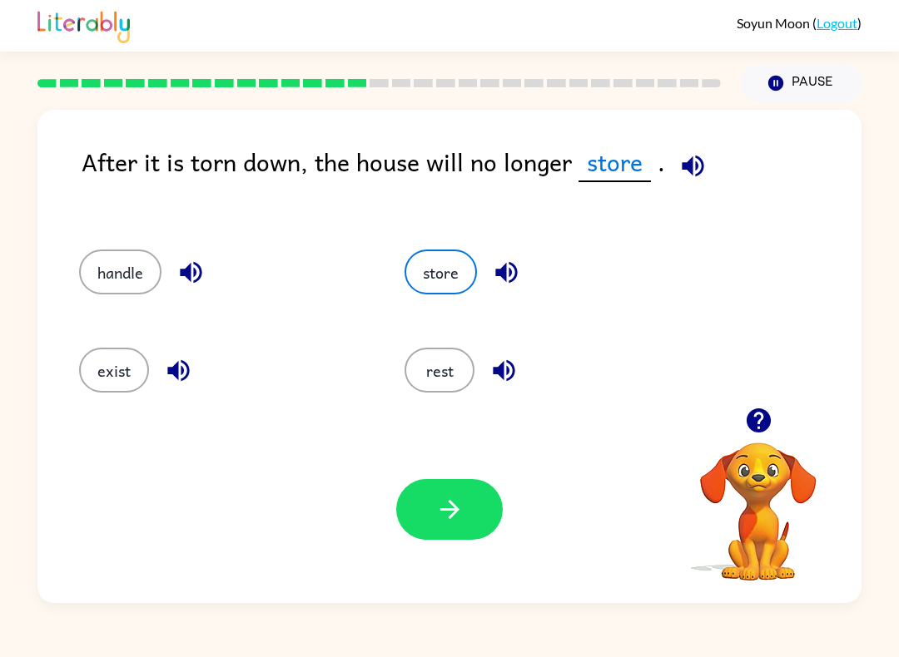
click at [57, 369] on div "exist" at bounding box center [209, 365] width 325 height 98
click at [421, 416] on div "After it is torn down, the house will no longer store . handle store exist rest…" at bounding box center [449, 356] width 824 height 493
click at [430, 565] on div "Your browser must support playing .mp4 files to use Literably. Please try using…" at bounding box center [449, 509] width 824 height 187
click at [455, 506] on icon "button" at bounding box center [449, 509] width 29 height 29
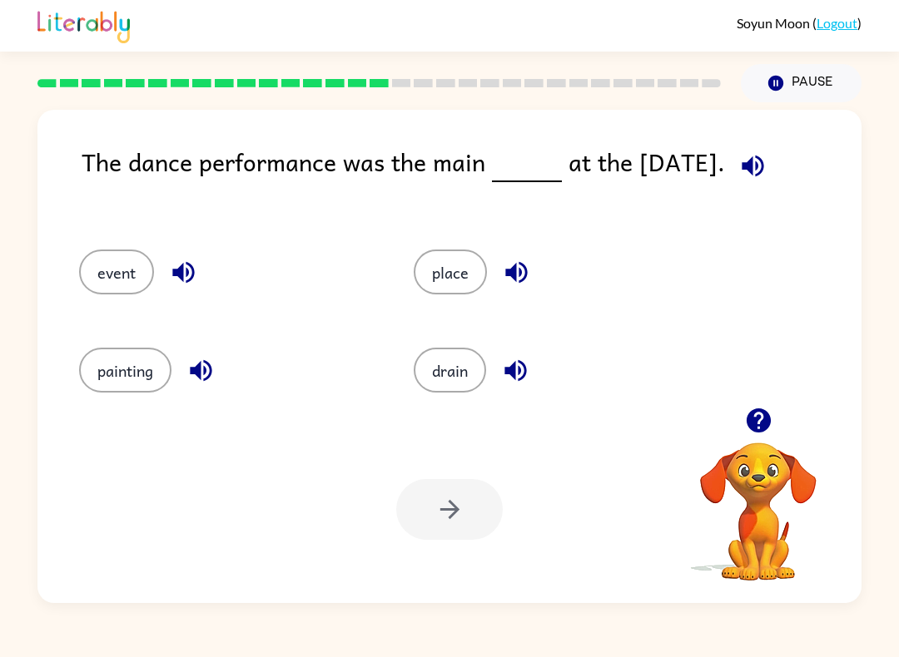
click at [766, 428] on icon "button" at bounding box center [757, 421] width 24 height 24
click at [760, 169] on icon "button" at bounding box center [752, 165] width 29 height 29
click at [765, 428] on icon "button" at bounding box center [757, 421] width 24 height 24
click at [763, 163] on icon "button" at bounding box center [752, 166] width 22 height 22
click at [761, 440] on button "button" at bounding box center [758, 420] width 42 height 42
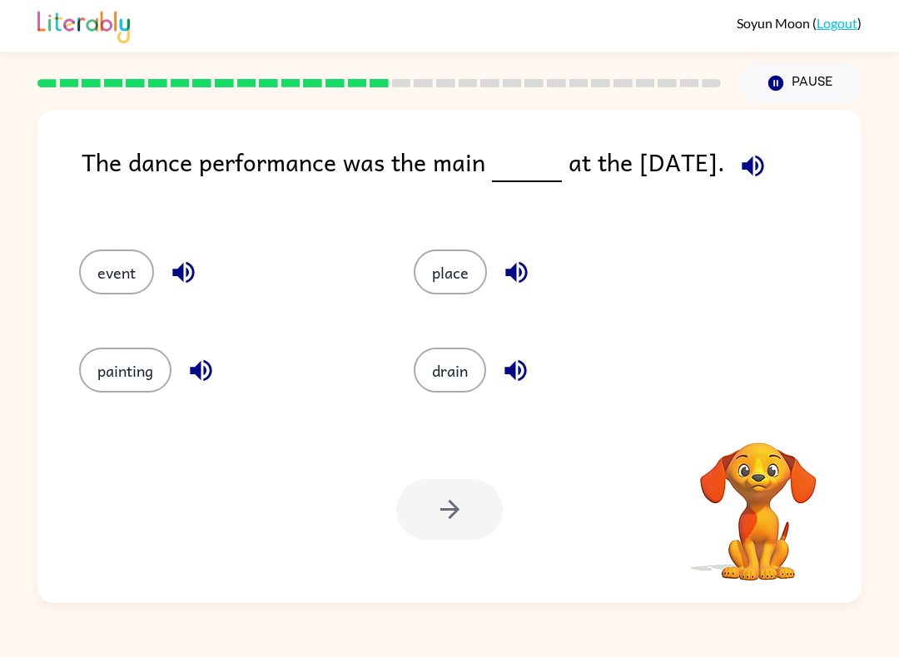
click at [774, 202] on div "The dance performance was the main at the [DATE]." at bounding box center [472, 179] width 780 height 73
click at [766, 438] on button "button" at bounding box center [758, 420] width 42 height 42
click at [450, 512] on div at bounding box center [449, 509] width 106 height 61
click at [460, 280] on button "place" at bounding box center [450, 272] width 73 height 45
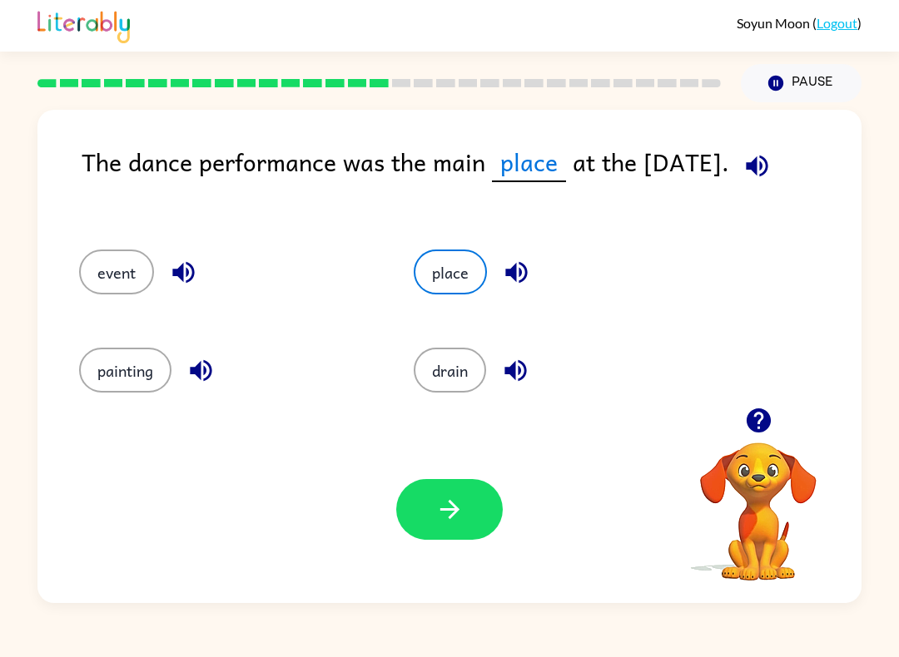
click at [451, 527] on button "button" at bounding box center [449, 509] width 106 height 61
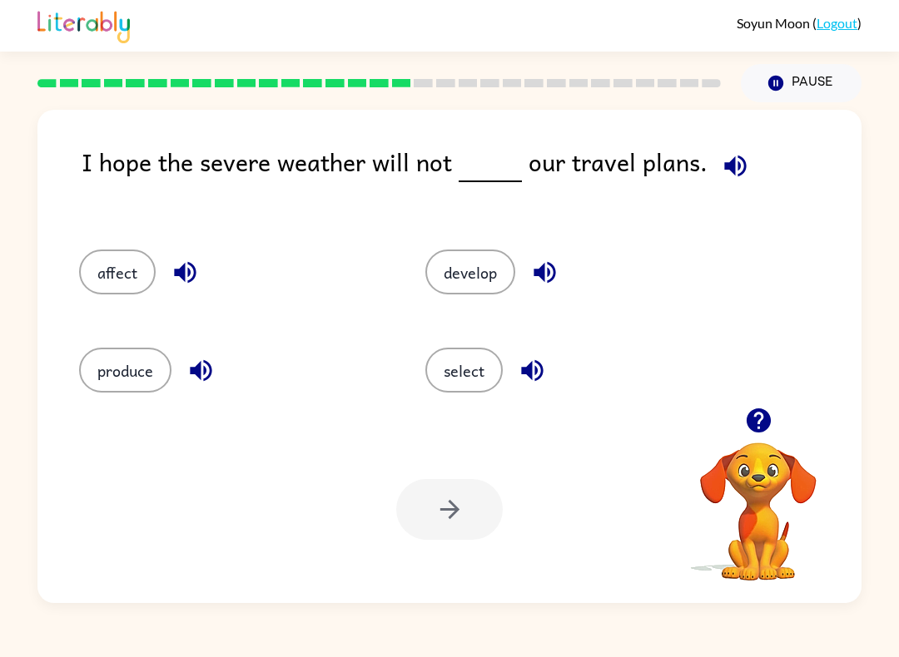
click at [88, 305] on div "affect" at bounding box center [220, 267] width 346 height 98
click at [84, 275] on button "affect" at bounding box center [117, 272] width 77 height 45
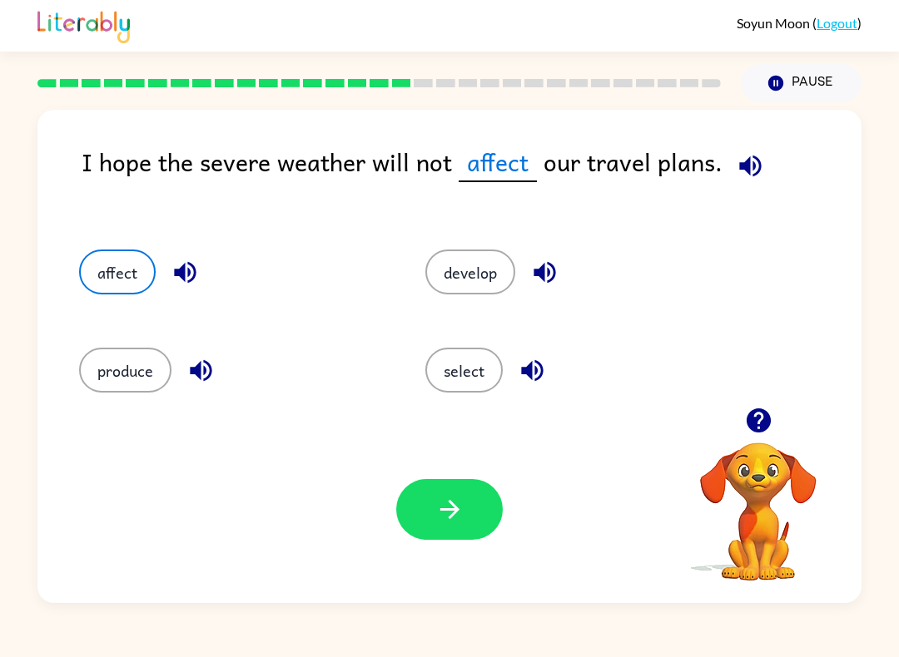
click at [84, 275] on button "affect" at bounding box center [117, 272] width 77 height 45
click at [495, 513] on button "button" at bounding box center [449, 509] width 106 height 61
click at [495, 513] on div at bounding box center [449, 509] width 106 height 61
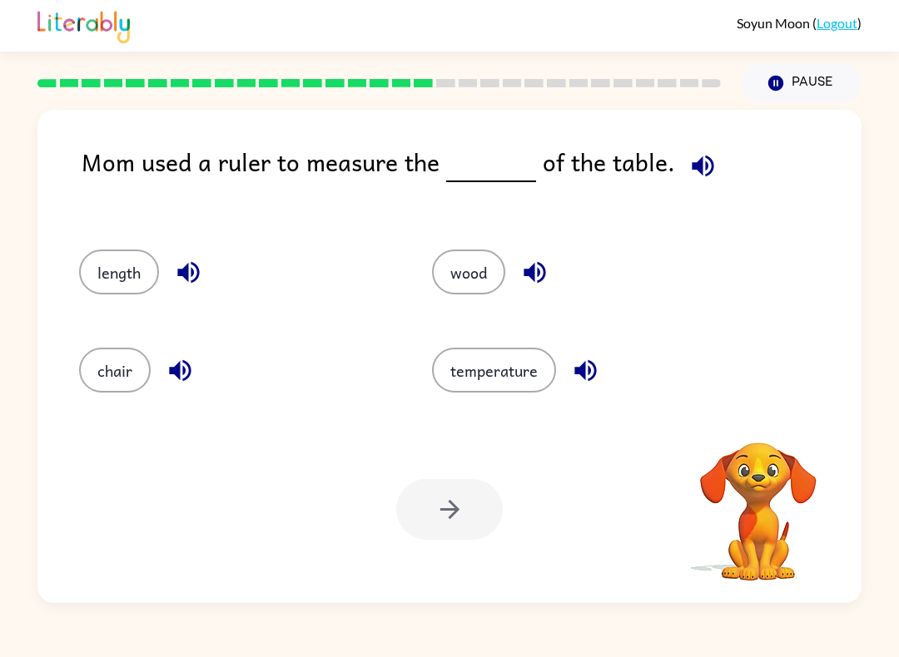
click at [497, 543] on div "Your browser must support playing .mp4 files to use Literably. Please try using…" at bounding box center [449, 509] width 824 height 187
click at [115, 150] on div "Mom used a ruler to measure the of the table." at bounding box center [472, 179] width 780 height 73
click at [698, 169] on icon "button" at bounding box center [702, 166] width 22 height 22
click at [106, 377] on button "chair" at bounding box center [115, 370] width 72 height 45
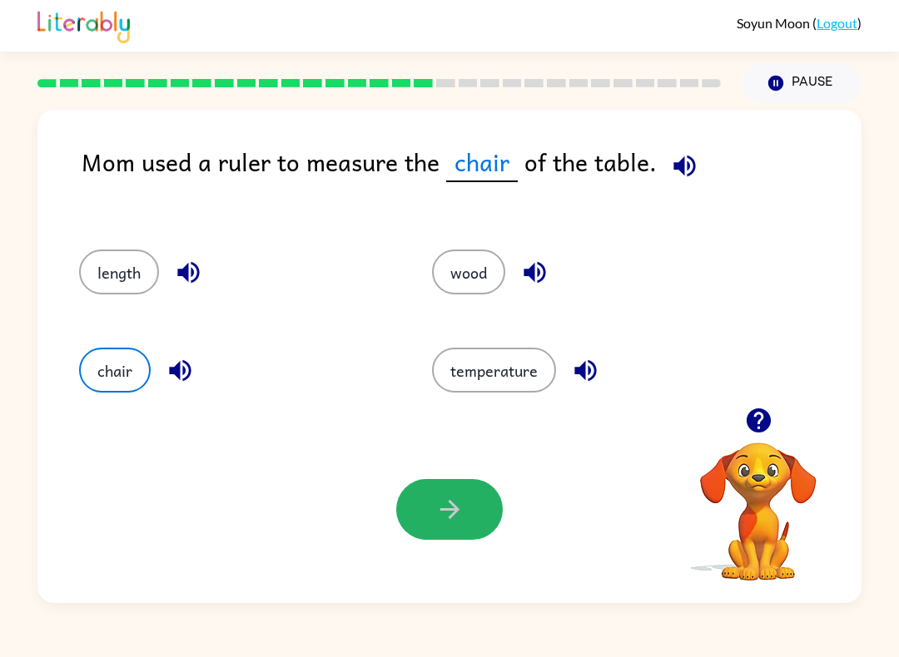
click at [426, 515] on button "button" at bounding box center [449, 509] width 106 height 61
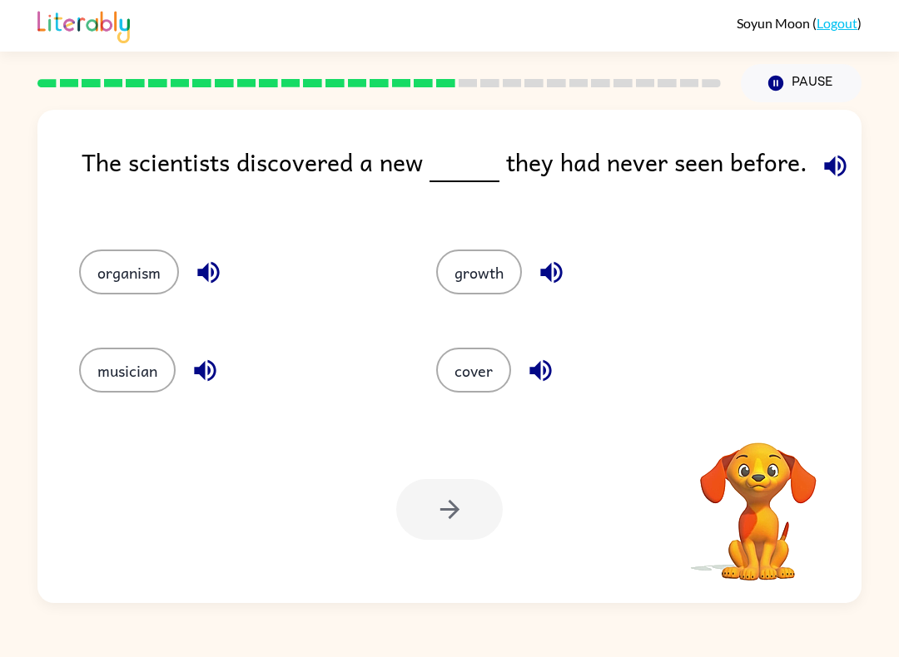
click at [825, 172] on icon "button" at bounding box center [835, 166] width 22 height 22
click at [103, 255] on button "organism" at bounding box center [129, 272] width 100 height 45
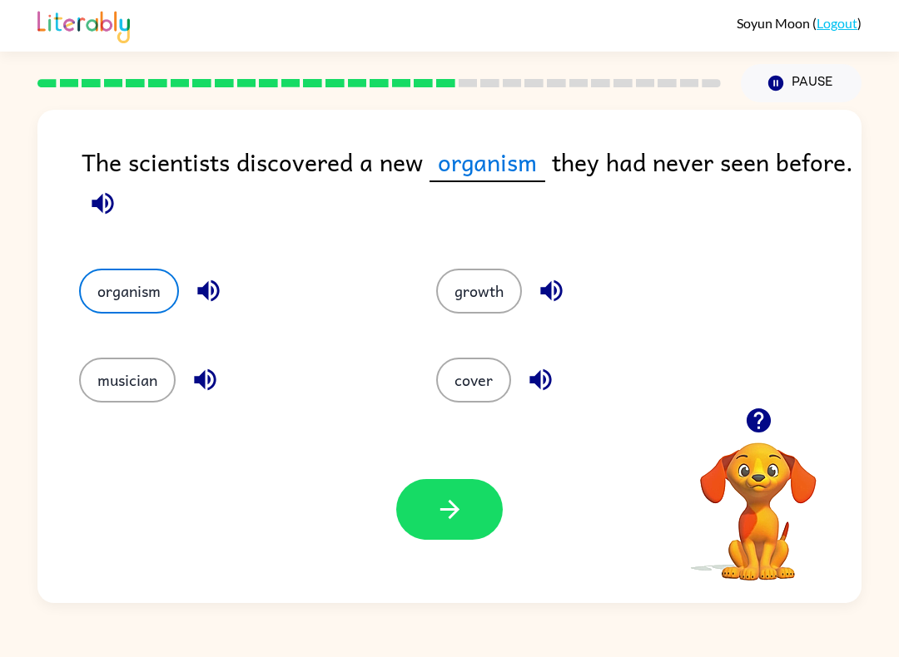
click at [431, 511] on button "button" at bounding box center [449, 509] width 106 height 61
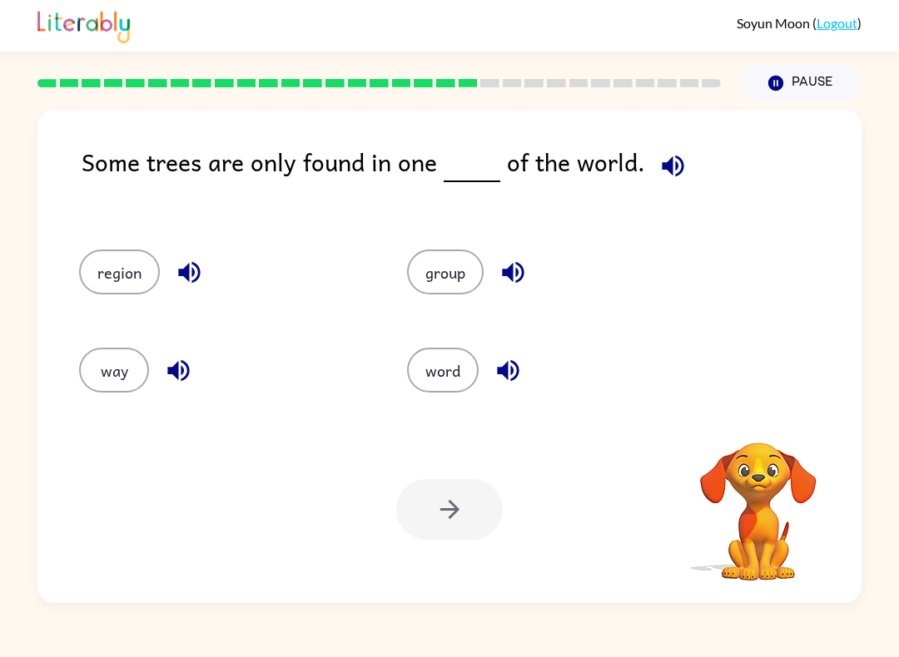
click at [739, 433] on video "Your browser must support playing .mp4 files to use Literably. Please try using…" at bounding box center [758, 500] width 166 height 166
click at [459, 377] on button "word" at bounding box center [443, 370] width 72 height 45
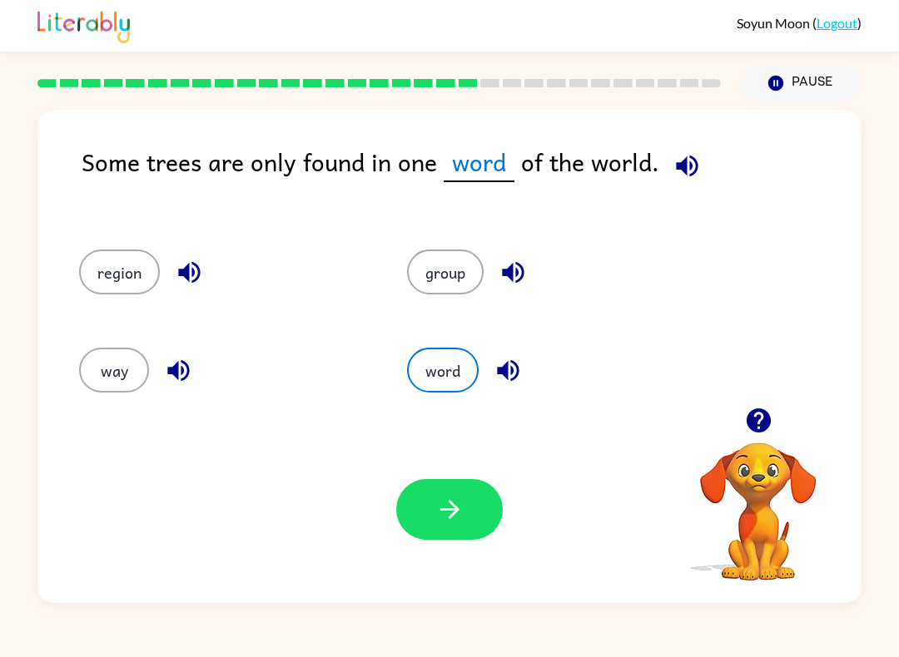
click at [450, 280] on button "group" at bounding box center [445, 272] width 77 height 45
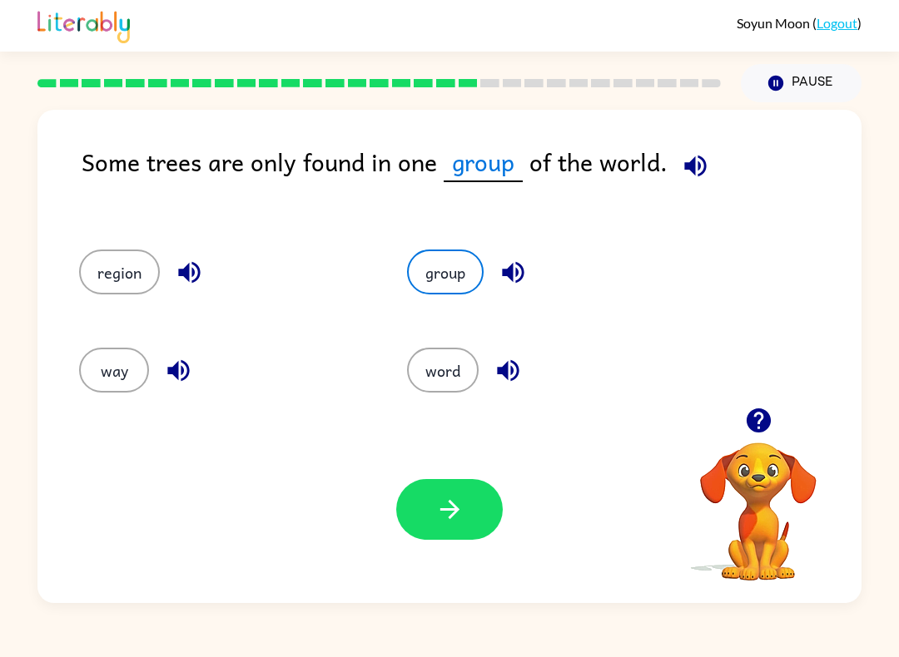
click at [471, 484] on button "button" at bounding box center [449, 509] width 106 height 61
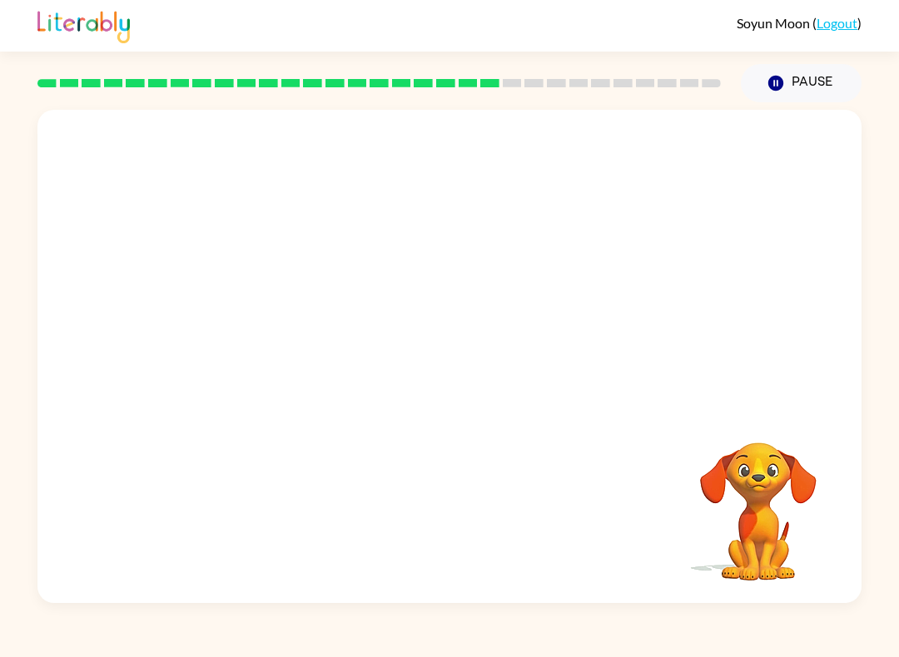
click at [290, 345] on video "Your browser must support playing .mp4 files to use Literably. Please try using…" at bounding box center [449, 259] width 824 height 298
click at [281, 366] on video "Your browser must support playing .mp4 files to use Literably. Please try using…" at bounding box center [449, 259] width 824 height 298
click at [283, 355] on video "Your browser must support playing .mp4 files to use Literably. Please try using…" at bounding box center [449, 259] width 824 height 298
click at [280, 366] on video "Your browser must support playing .mp4 files to use Literably. Please try using…" at bounding box center [449, 259] width 824 height 298
click at [309, 141] on video "Your browser must support playing .mp4 files to use Literably. Please try using…" at bounding box center [449, 259] width 824 height 298
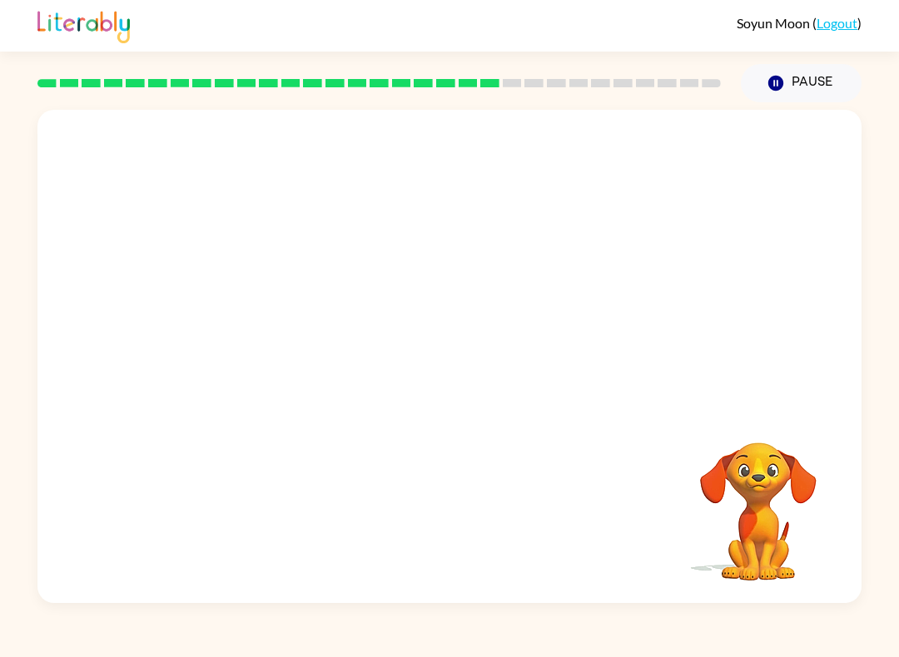
click at [314, 362] on video "Your browser must support playing .mp4 files to use Literably. Please try using…" at bounding box center [449, 259] width 824 height 298
click at [310, 348] on video "Your browser must support playing .mp4 files to use Literably. Please try using…" at bounding box center [449, 259] width 824 height 298
click at [310, 347] on video "Your browser must support playing .mp4 files to use Literably. Please try using…" at bounding box center [449, 259] width 824 height 298
click at [310, 371] on video "Your browser must support playing .mp4 files to use Literably. Please try using…" at bounding box center [449, 259] width 824 height 298
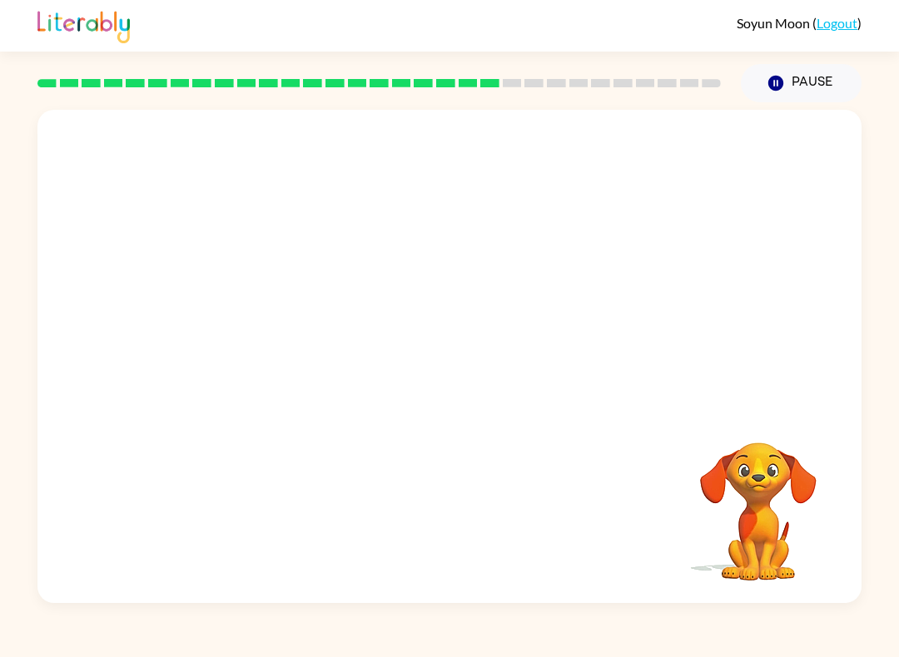
click at [293, 364] on video "Your browser must support playing .mp4 files to use Literably. Please try using…" at bounding box center [449, 259] width 824 height 298
click at [298, 372] on video "Your browser must support playing .mp4 files to use Literably. Please try using…" at bounding box center [449, 259] width 824 height 298
click at [475, 368] on div at bounding box center [449, 364] width 106 height 61
click at [493, 322] on div at bounding box center [449, 356] width 824 height 493
click at [473, 360] on button "button" at bounding box center [449, 364] width 106 height 61
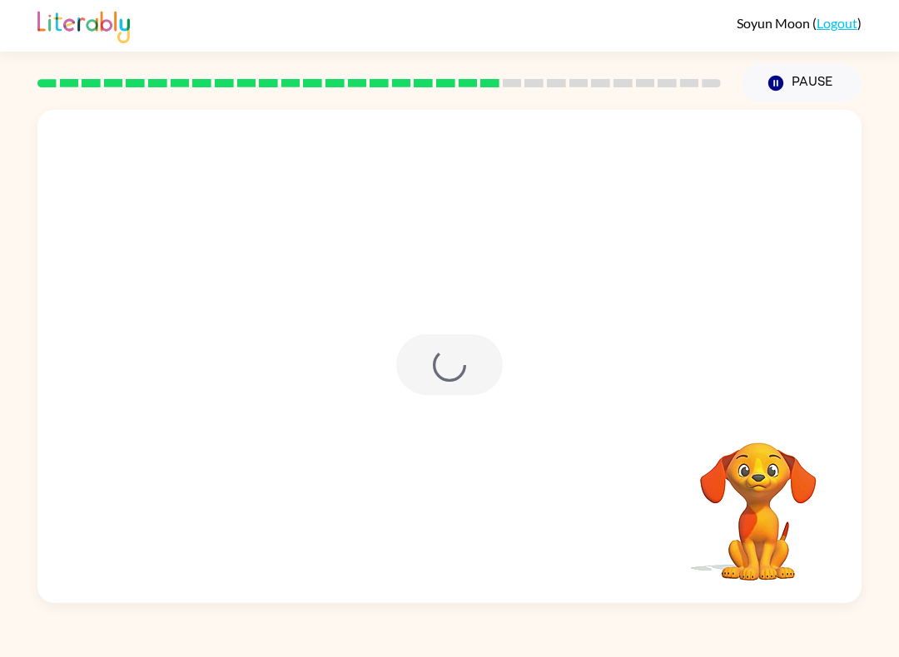
click at [464, 368] on div at bounding box center [449, 364] width 106 height 61
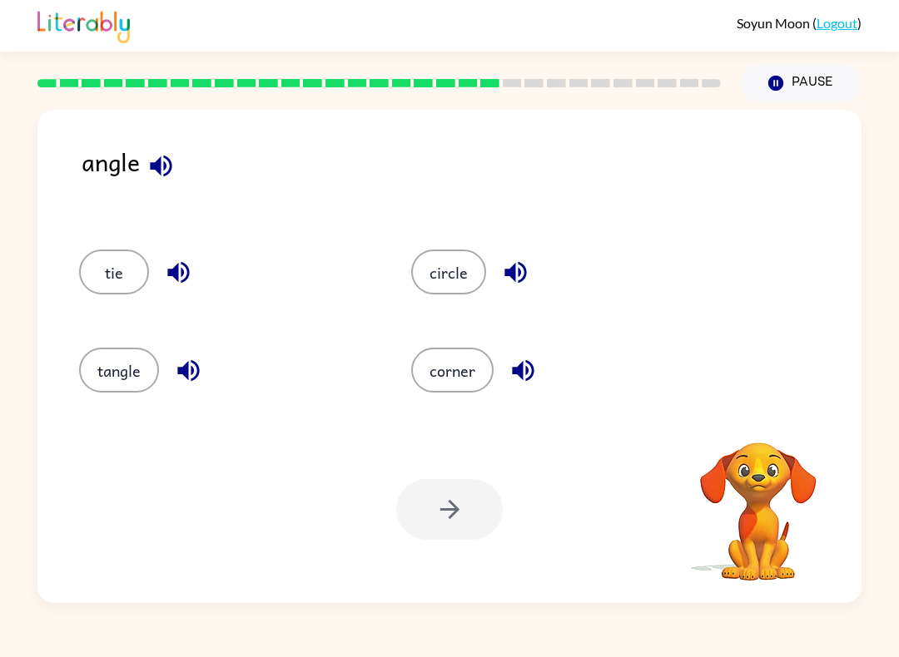
click at [163, 161] on icon "button" at bounding box center [160, 165] width 29 height 29
click at [468, 370] on button "corner" at bounding box center [452, 370] width 82 height 45
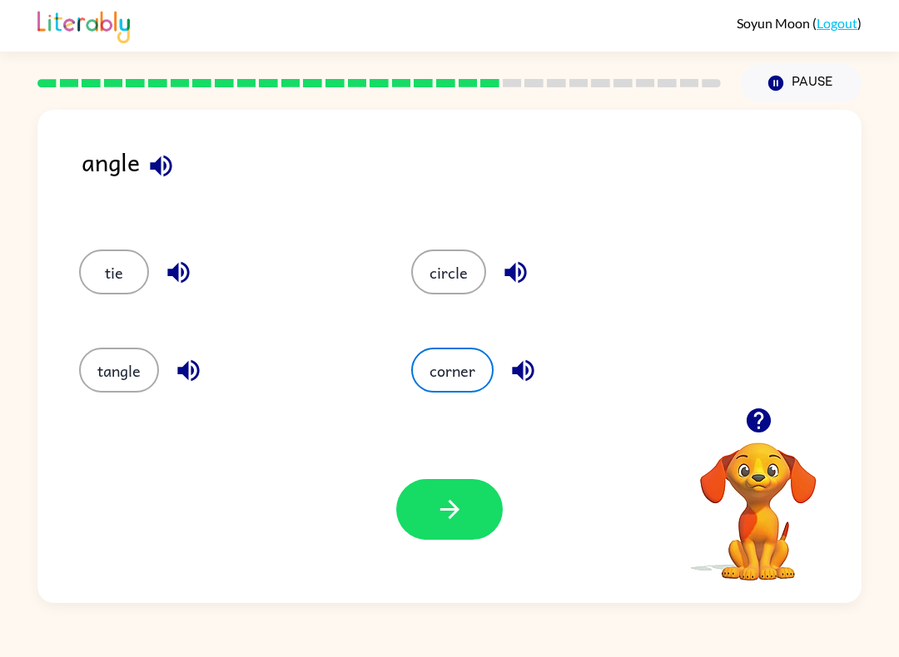
click at [463, 519] on icon "button" at bounding box center [449, 509] width 29 height 29
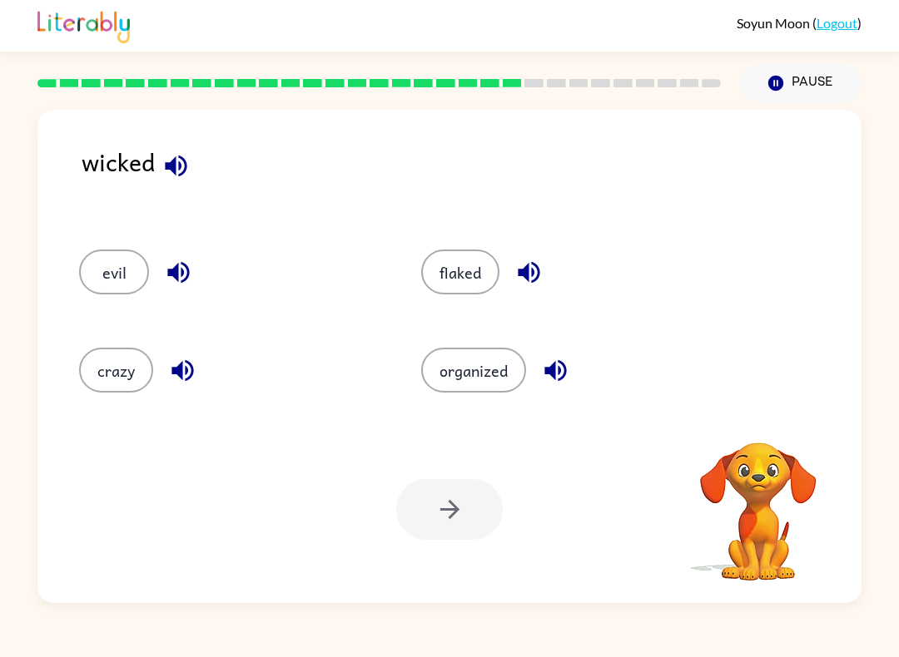
click at [166, 175] on icon "button" at bounding box center [175, 165] width 29 height 29
click at [166, 153] on icon "button" at bounding box center [175, 165] width 29 height 29
click at [170, 170] on icon "button" at bounding box center [176, 166] width 22 height 22
click at [175, 172] on icon "button" at bounding box center [176, 166] width 22 height 22
click at [88, 354] on button "crazy" at bounding box center [116, 370] width 74 height 45
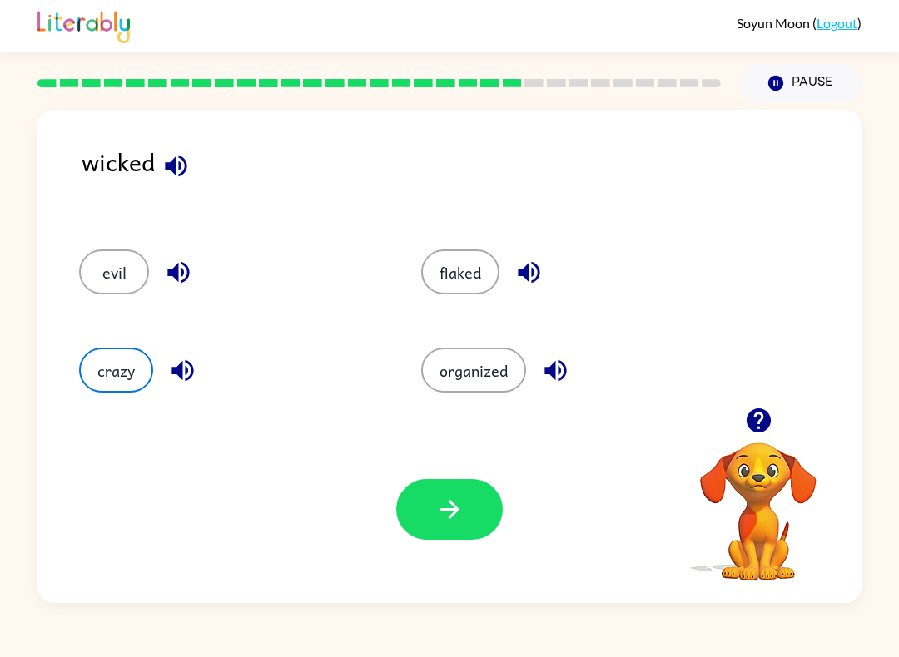
click at [461, 531] on button "button" at bounding box center [449, 509] width 106 height 61
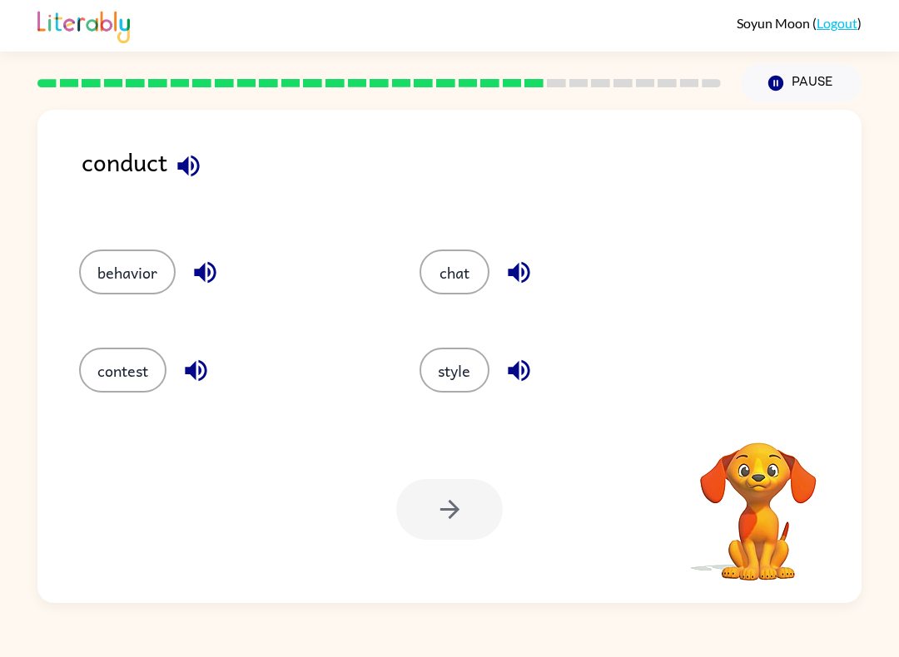
click at [176, 164] on icon "button" at bounding box center [188, 165] width 29 height 29
click at [83, 263] on button "behavior" at bounding box center [127, 272] width 97 height 45
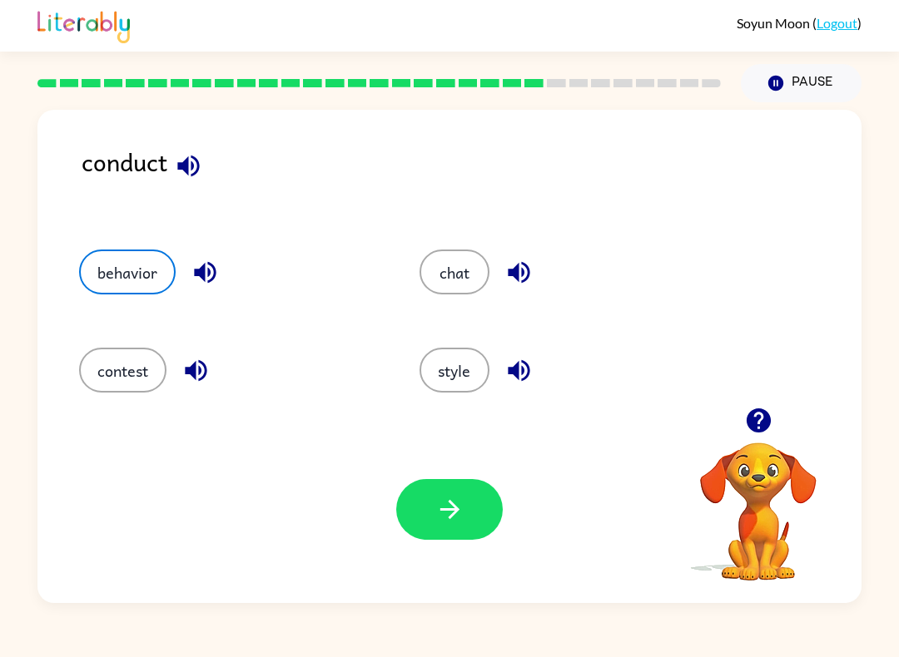
click at [453, 513] on icon "button" at bounding box center [449, 509] width 29 height 29
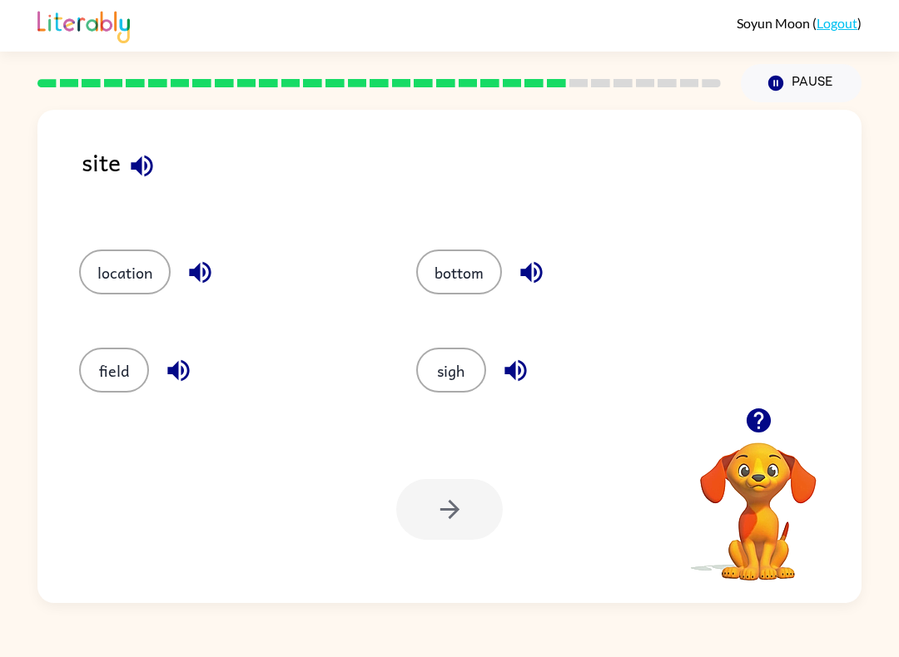
click at [134, 166] on icon "button" at bounding box center [142, 166] width 22 height 22
click at [143, 164] on icon "button" at bounding box center [141, 165] width 29 height 29
click at [454, 374] on button "sigh" at bounding box center [451, 370] width 70 height 45
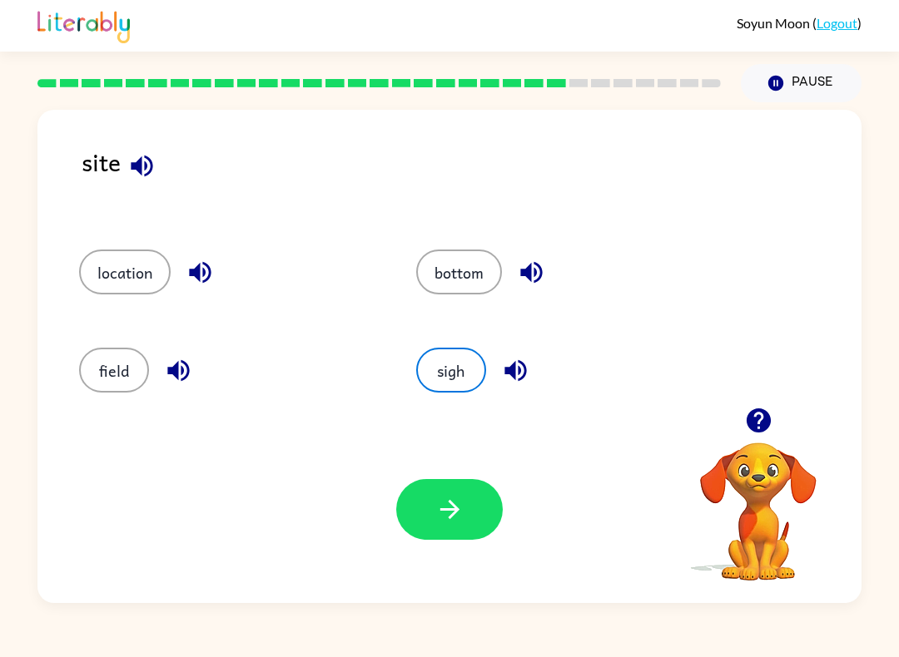
click at [464, 522] on button "button" at bounding box center [449, 509] width 106 height 61
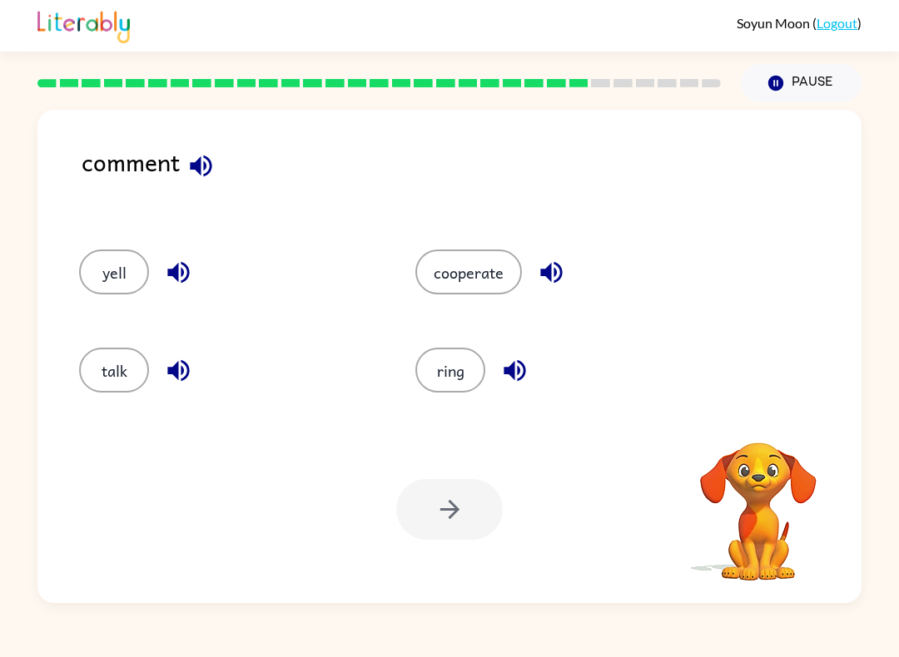
click at [168, 151] on div "comment" at bounding box center [472, 179] width 780 height 73
click at [174, 161] on div "comment" at bounding box center [472, 179] width 780 height 73
click at [173, 161] on div "comment" at bounding box center [472, 179] width 780 height 73
click at [463, 295] on button "cooperate" at bounding box center [468, 272] width 106 height 45
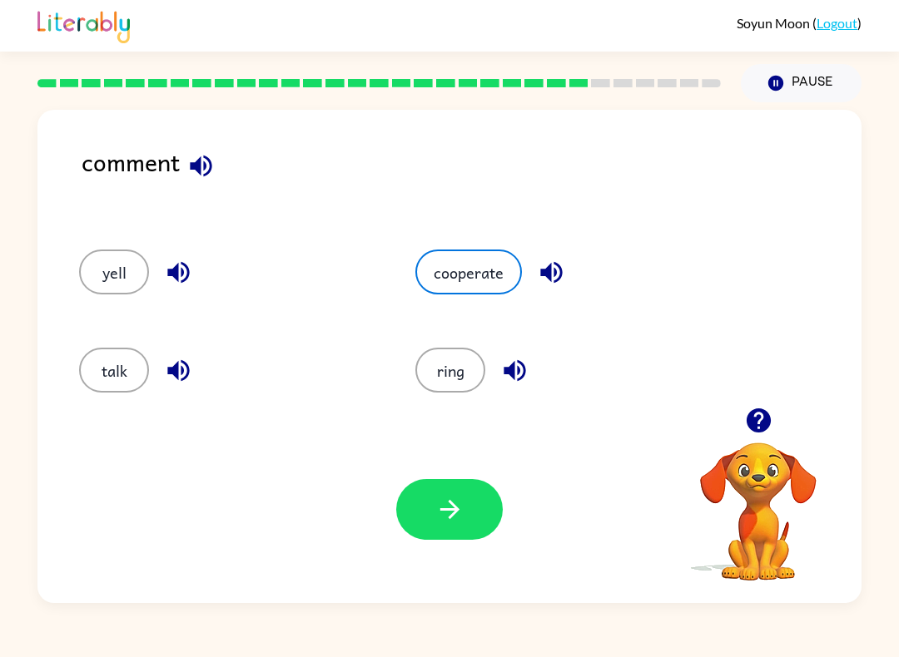
click at [184, 158] on button "button" at bounding box center [201, 166] width 42 height 42
click at [181, 156] on div "comment" at bounding box center [472, 179] width 780 height 73
click at [440, 387] on button "ring" at bounding box center [450, 370] width 70 height 45
click at [463, 513] on icon "button" at bounding box center [449, 509] width 29 height 29
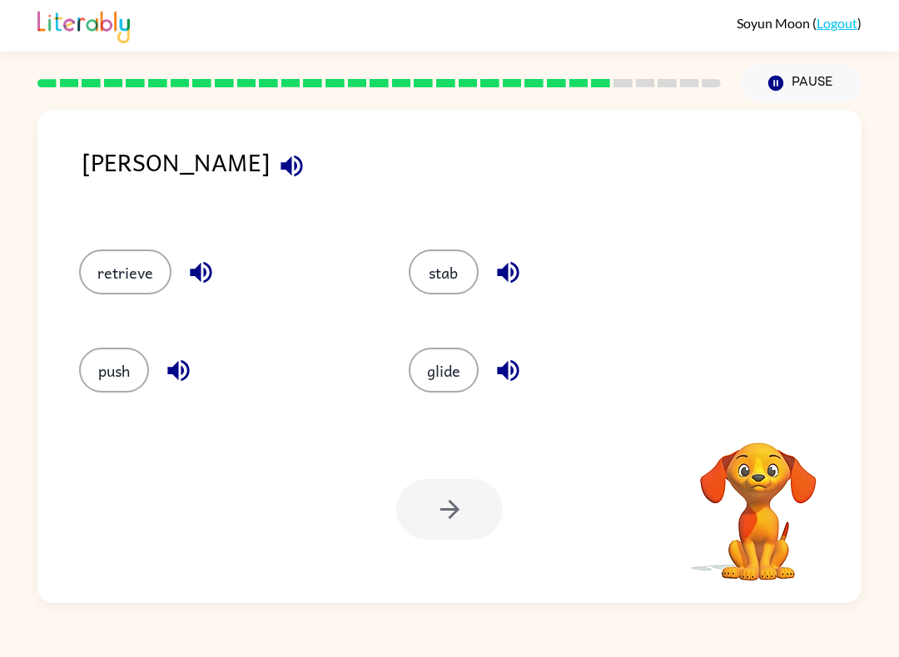
click at [280, 176] on icon "button" at bounding box center [291, 166] width 22 height 22
click at [277, 168] on icon "button" at bounding box center [291, 165] width 29 height 29
click at [277, 164] on icon "button" at bounding box center [291, 165] width 29 height 29
click at [277, 160] on icon "button" at bounding box center [291, 165] width 29 height 29
click at [277, 174] on icon "button" at bounding box center [291, 165] width 29 height 29
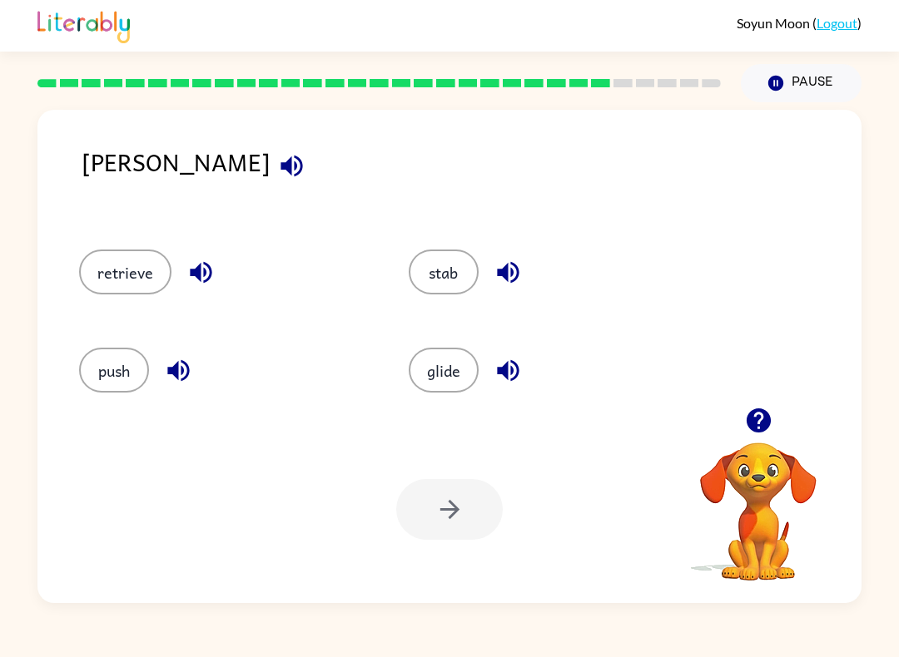
click at [114, 271] on button "retrieve" at bounding box center [125, 272] width 92 height 45
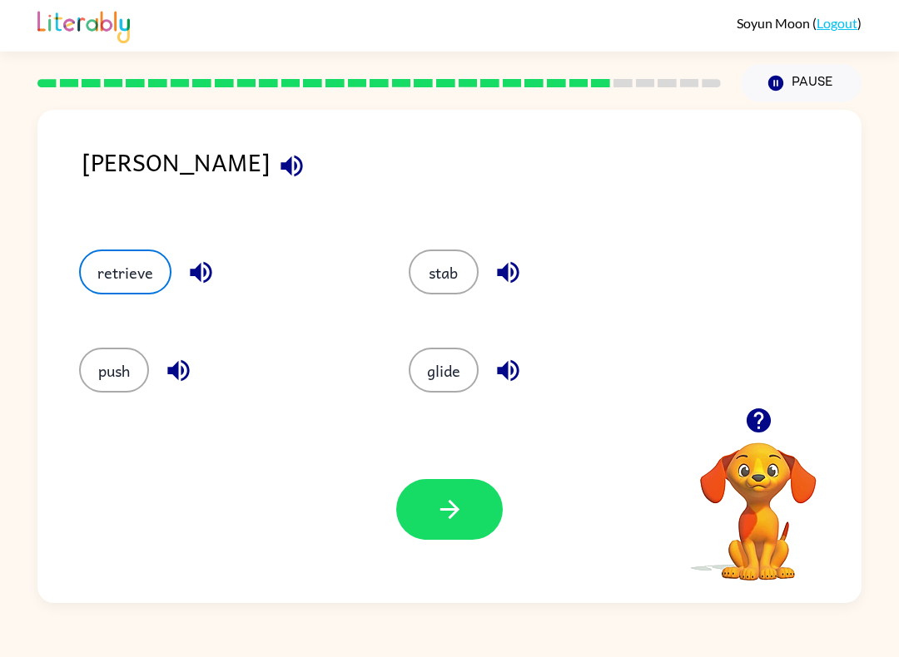
click at [446, 518] on icon "button" at bounding box center [449, 509] width 29 height 29
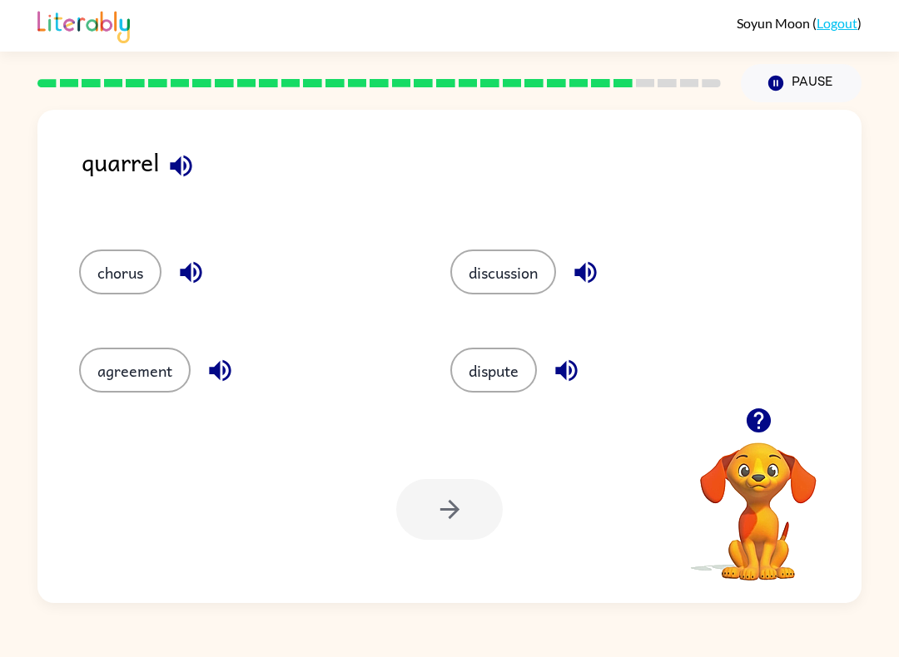
click at [180, 169] on icon "button" at bounding box center [181, 166] width 22 height 22
click at [170, 153] on icon "button" at bounding box center [180, 165] width 29 height 29
click at [178, 170] on icon "button" at bounding box center [181, 166] width 22 height 22
click at [168, 172] on icon "button" at bounding box center [180, 165] width 29 height 29
click at [80, 280] on button "chorus" at bounding box center [120, 272] width 82 height 45
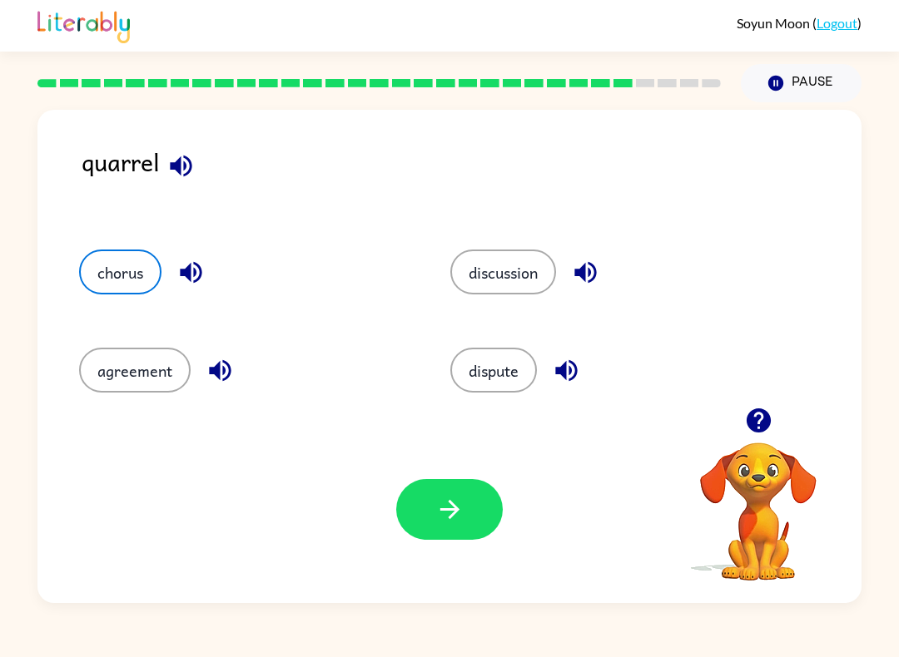
click at [448, 521] on icon "button" at bounding box center [449, 509] width 29 height 29
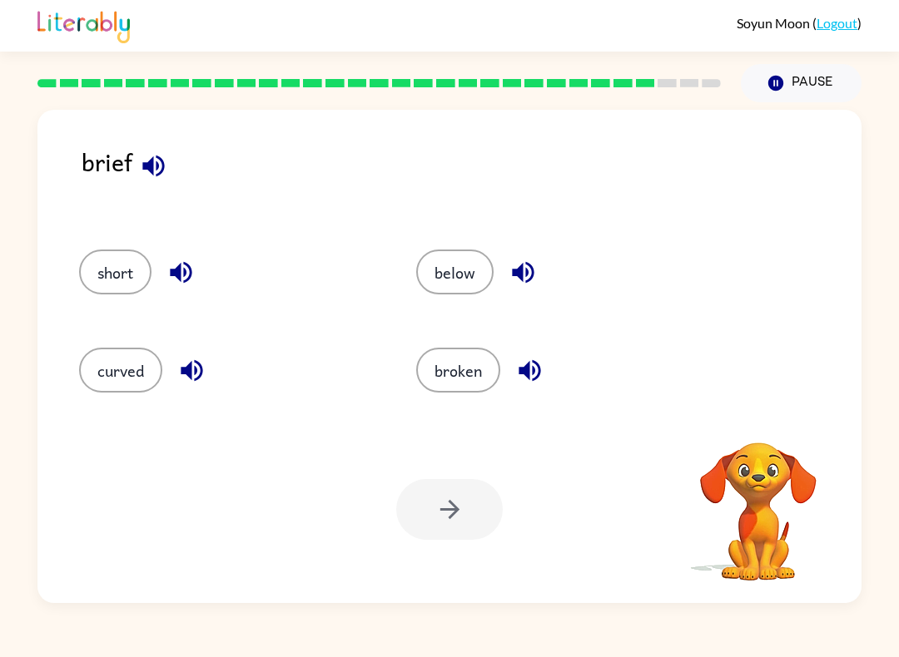
click at [137, 166] on button "button" at bounding box center [153, 166] width 42 height 42
click at [144, 151] on button "button" at bounding box center [153, 166] width 42 height 42
click at [141, 147] on div "brief" at bounding box center [472, 179] width 780 height 73
click at [95, 273] on button "short" at bounding box center [115, 272] width 72 height 45
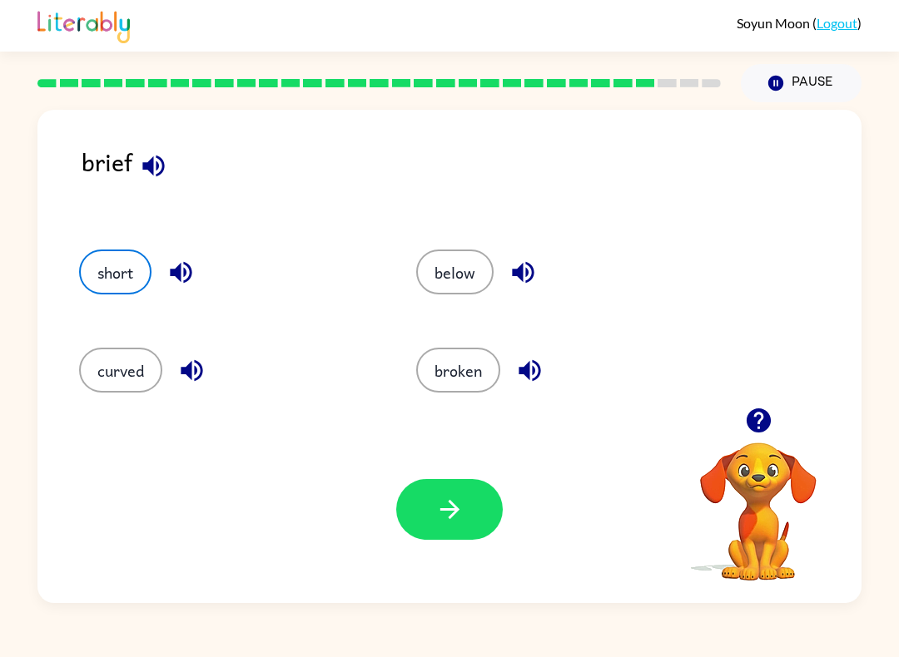
click at [66, 353] on div "curved" at bounding box center [215, 365] width 337 height 98
click at [468, 513] on button "button" at bounding box center [449, 509] width 106 height 61
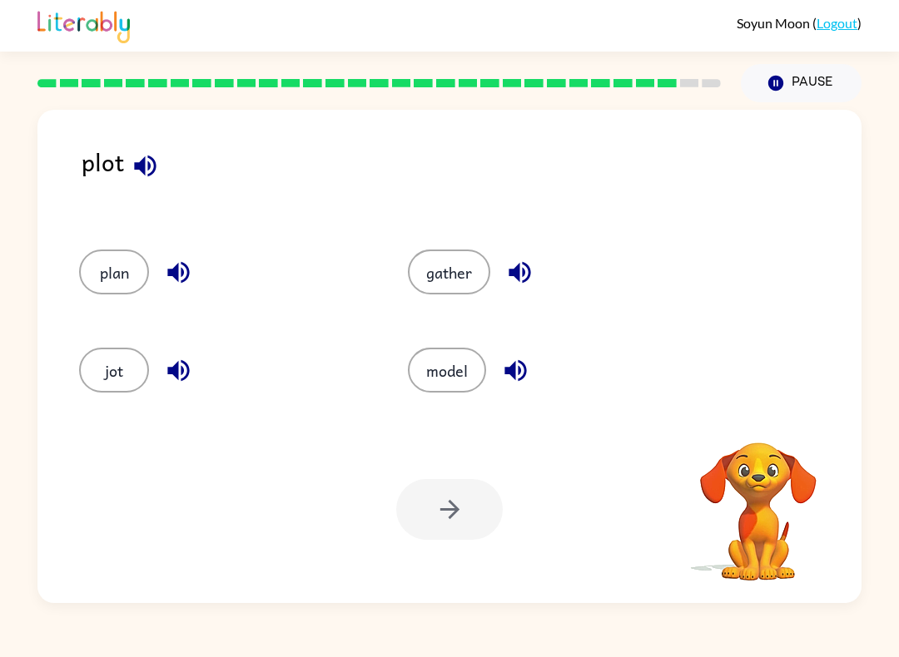
click at [136, 171] on icon "button" at bounding box center [145, 166] width 22 height 22
click at [92, 280] on button "plan" at bounding box center [114, 272] width 70 height 45
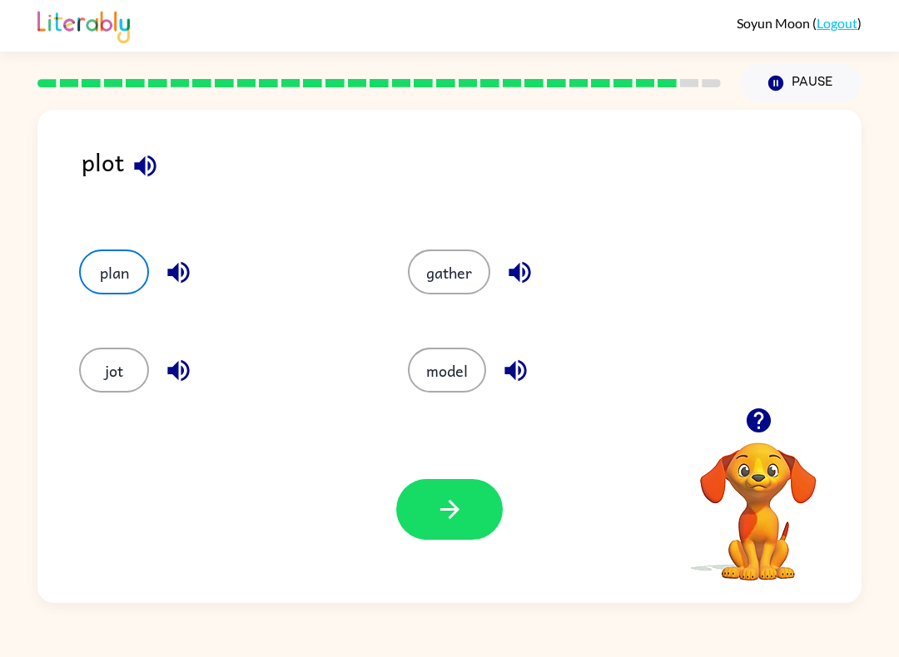
click at [476, 527] on button "button" at bounding box center [449, 509] width 106 height 61
click at [468, 527] on div at bounding box center [449, 509] width 106 height 61
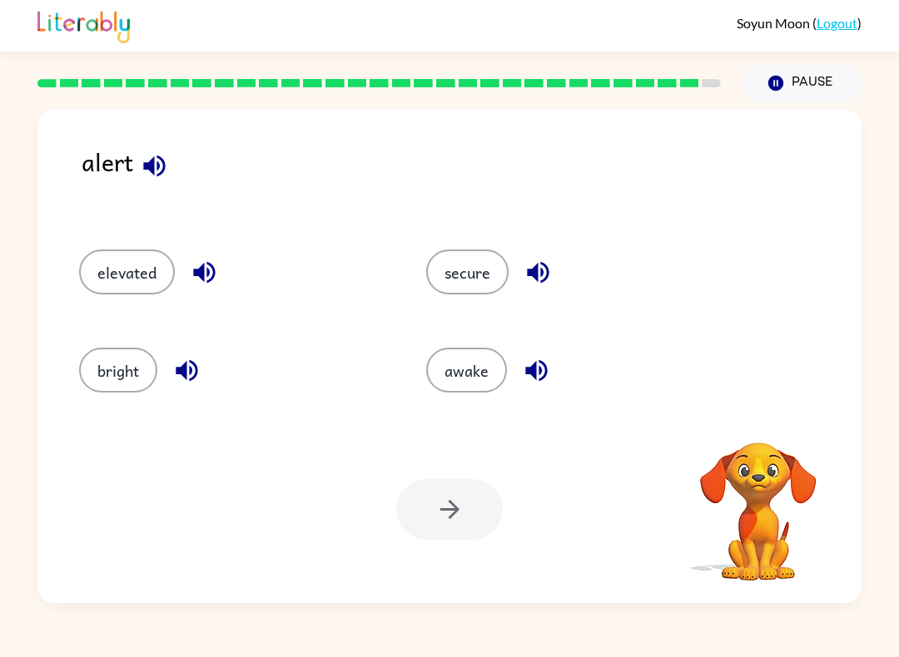
click at [89, 275] on button "elevated" at bounding box center [127, 272] width 96 height 45
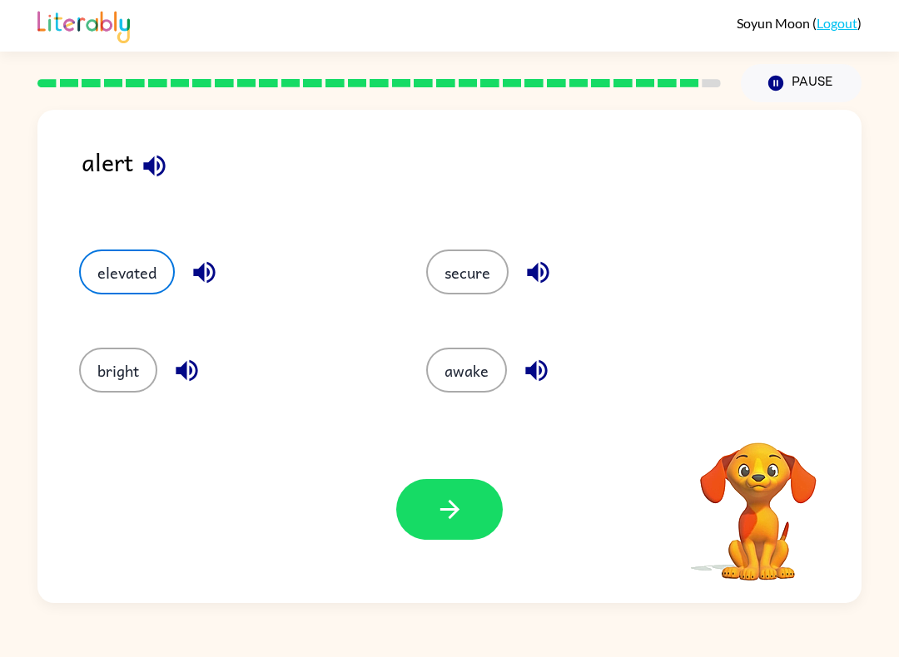
click at [151, 180] on icon "button" at bounding box center [154, 165] width 29 height 29
click at [95, 284] on button "elevated" at bounding box center [127, 272] width 96 height 45
click at [473, 518] on button "button" at bounding box center [449, 509] width 106 height 61
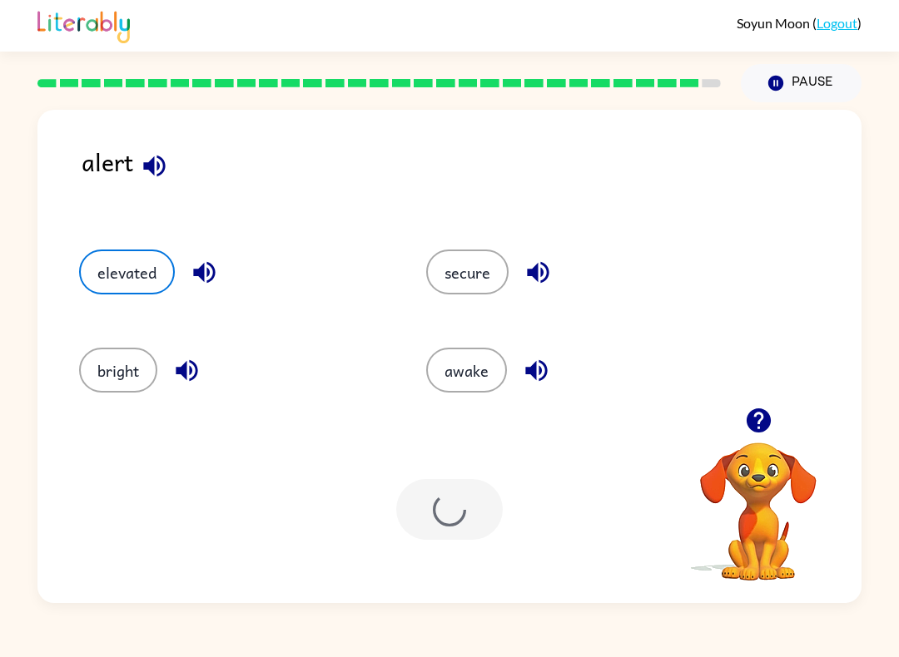
click at [473, 518] on div at bounding box center [449, 509] width 106 height 61
